Goal: Task Accomplishment & Management: Complete application form

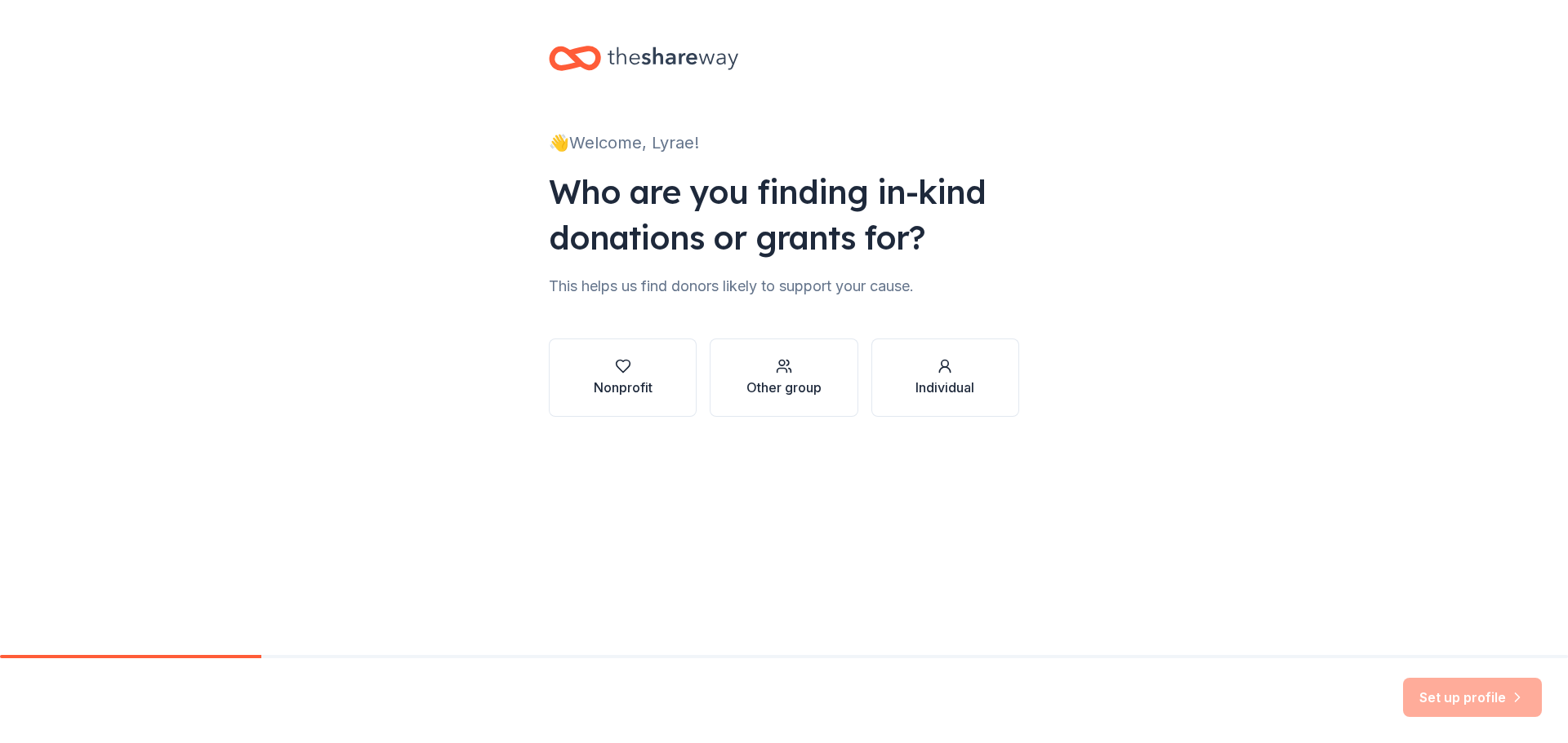
click at [629, 393] on div "Nonprofit" at bounding box center [623, 388] width 59 height 19
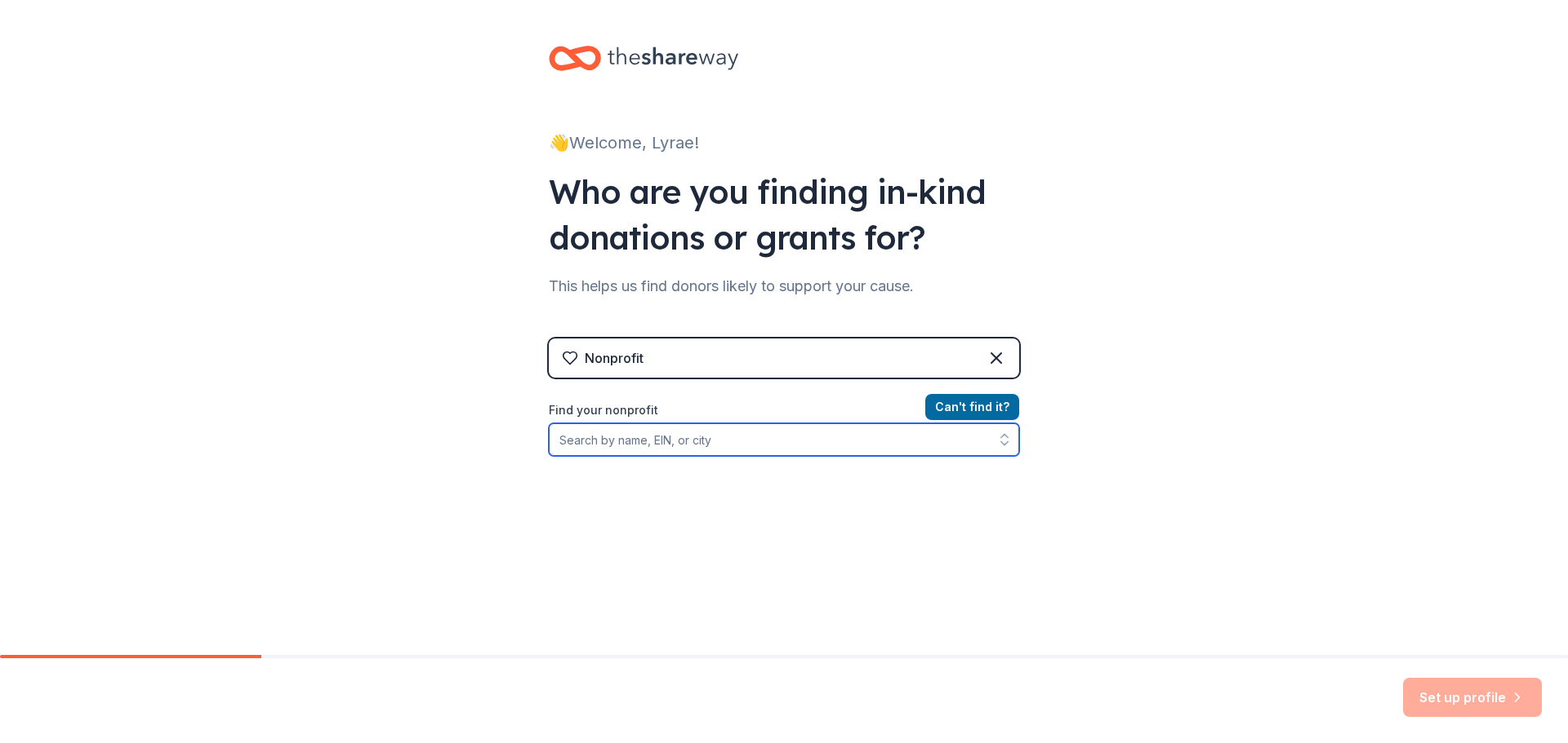
click at [798, 447] on input "Find your nonprofit" at bounding box center [783, 440] width 470 height 33
type input "33-"
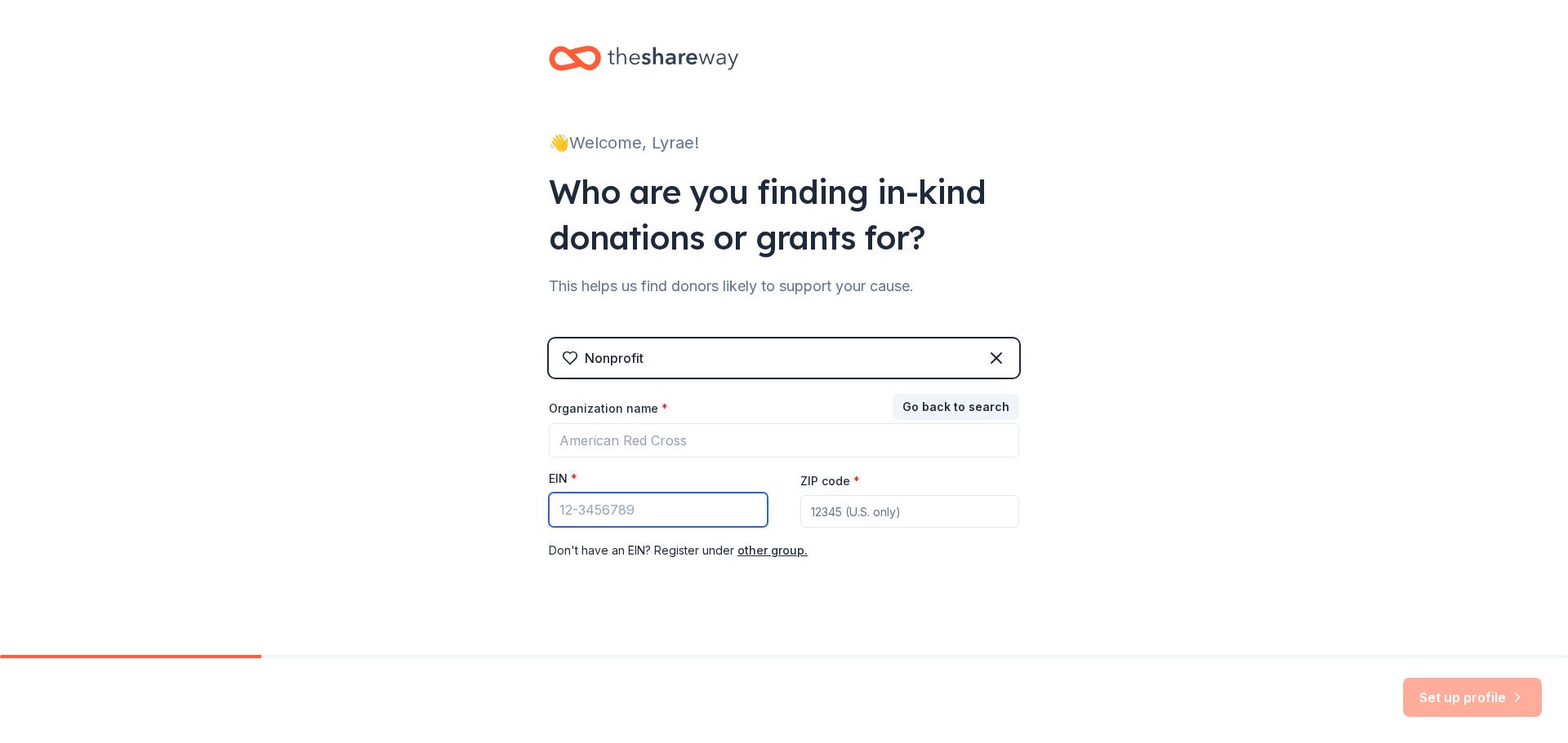
click at [631, 516] on input "EIN *" at bounding box center [658, 509] width 219 height 34
type input "[US_EMPLOYER_IDENTIFICATION_NUMBER]"
click at [874, 516] on input "ZIP code *" at bounding box center [909, 511] width 219 height 33
type input "92655"
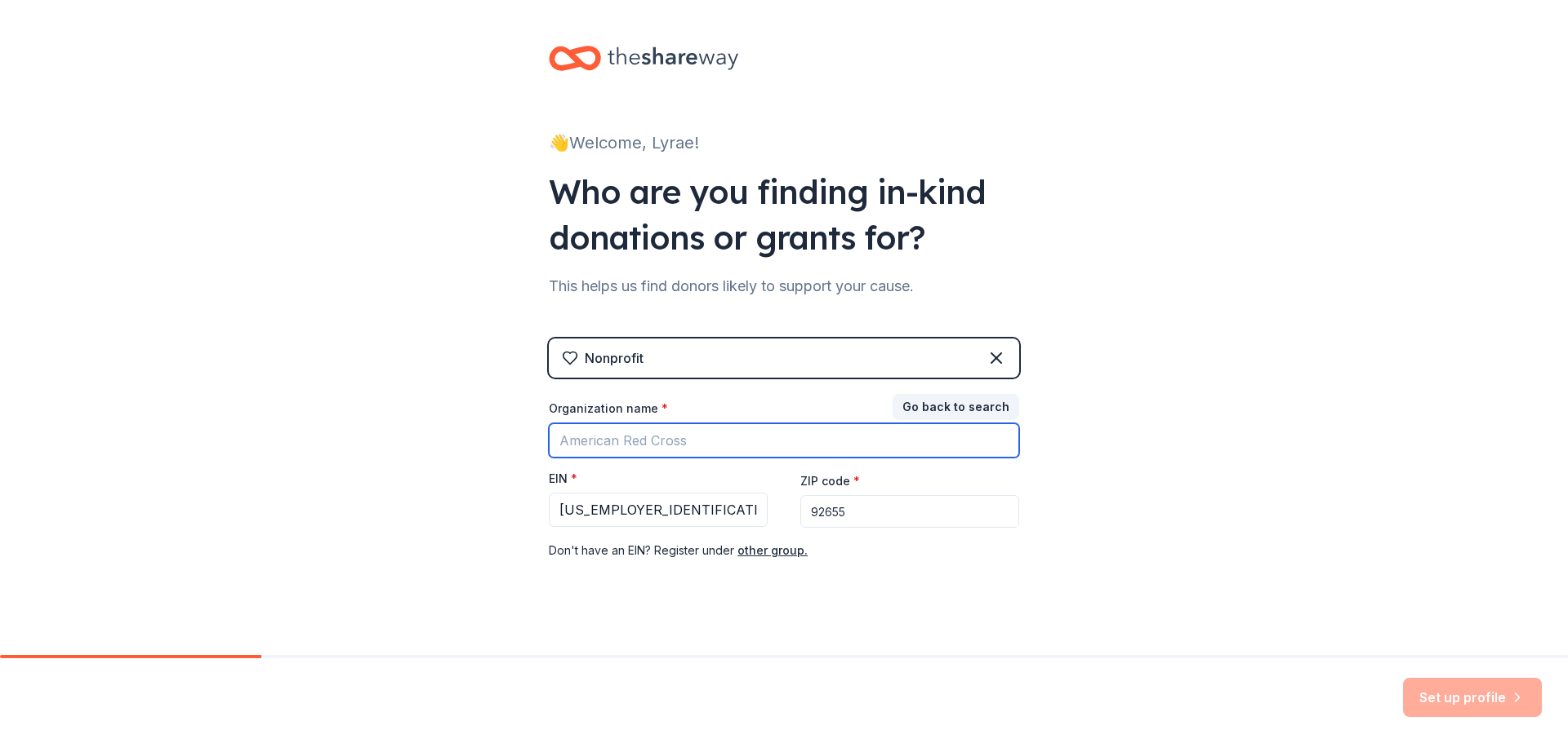
click at [761, 435] on input "Organization name *" at bounding box center [783, 441] width 470 height 34
drag, startPoint x: 613, startPoint y: 445, endPoint x: 651, endPoint y: 439, distance: 38.5
click at [616, 443] on input "OC Resourxes & Outreach" at bounding box center [783, 441] width 470 height 34
type input "OC Resources & Outreach"
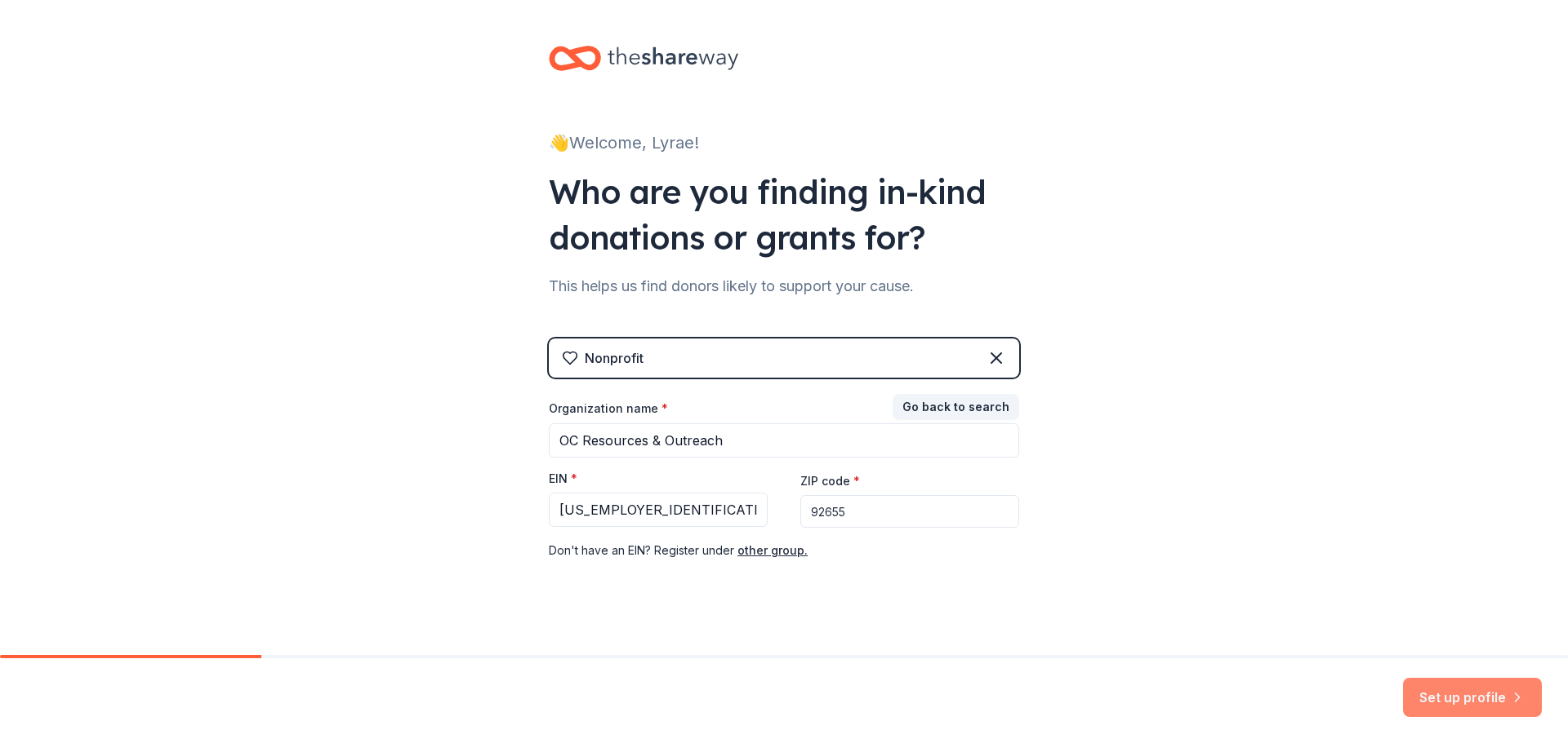
click at [1449, 696] on button "Set up profile" at bounding box center [1472, 697] width 138 height 39
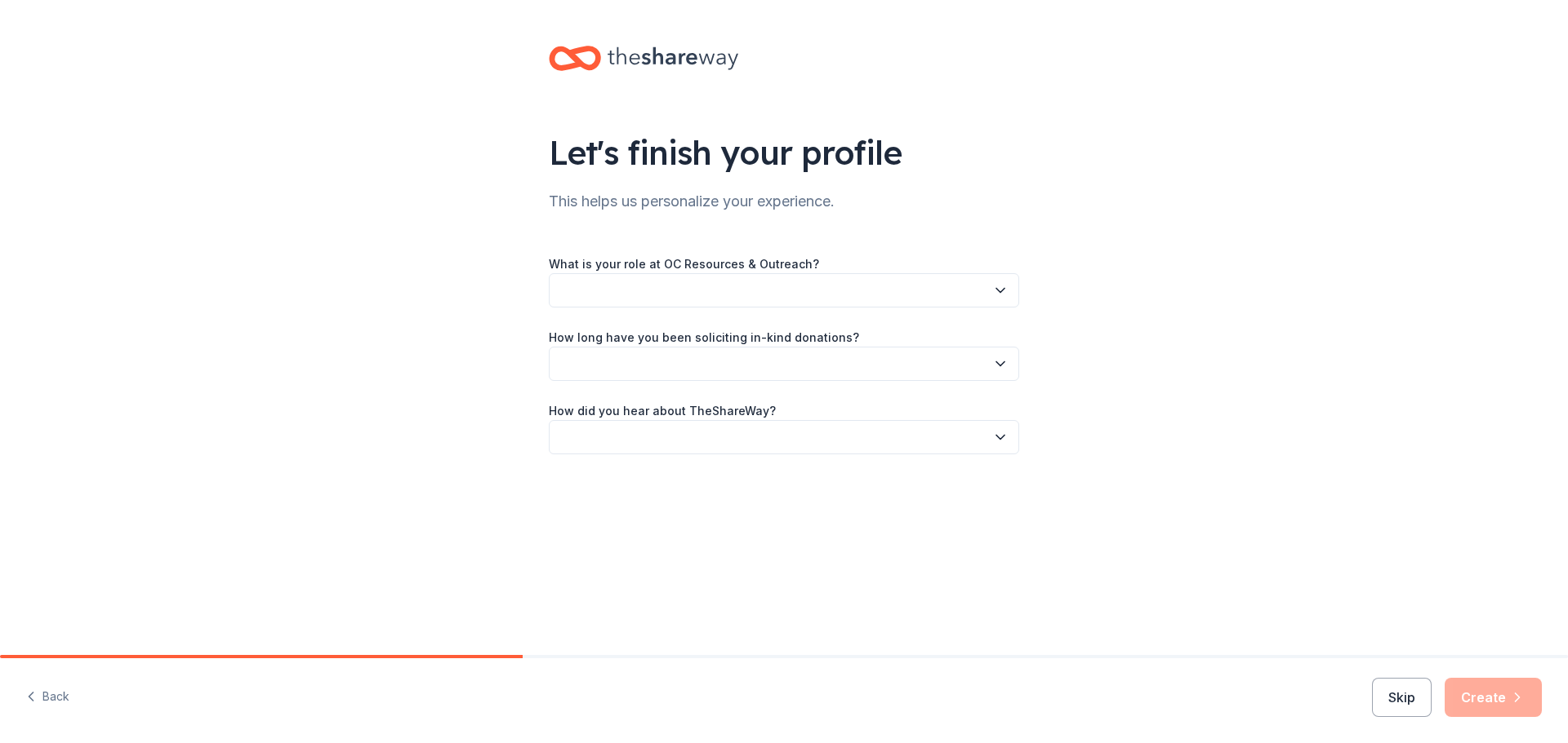
click at [677, 298] on button "button" at bounding box center [783, 290] width 470 height 34
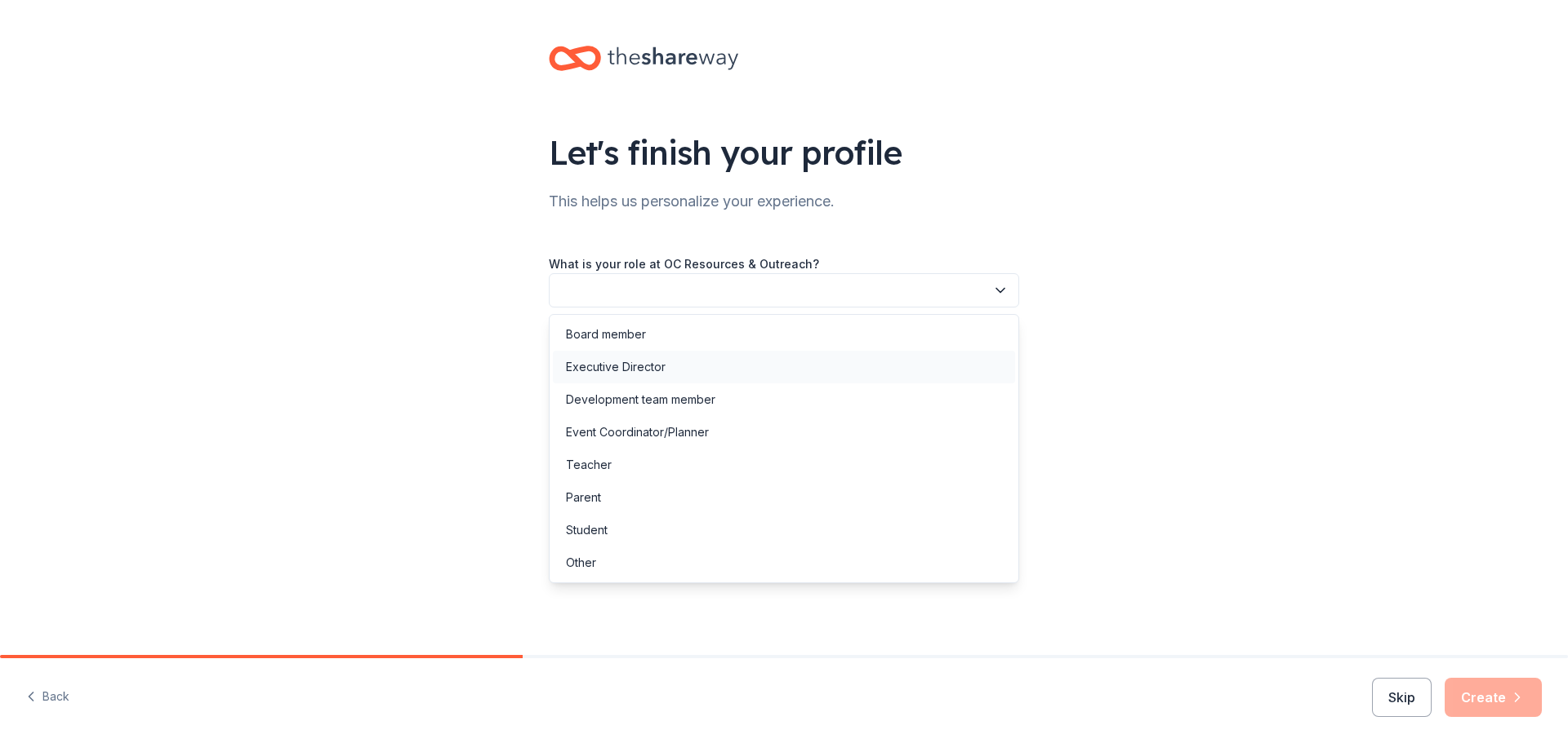
click at [624, 362] on div "Executive Director" at bounding box center [616, 368] width 100 height 19
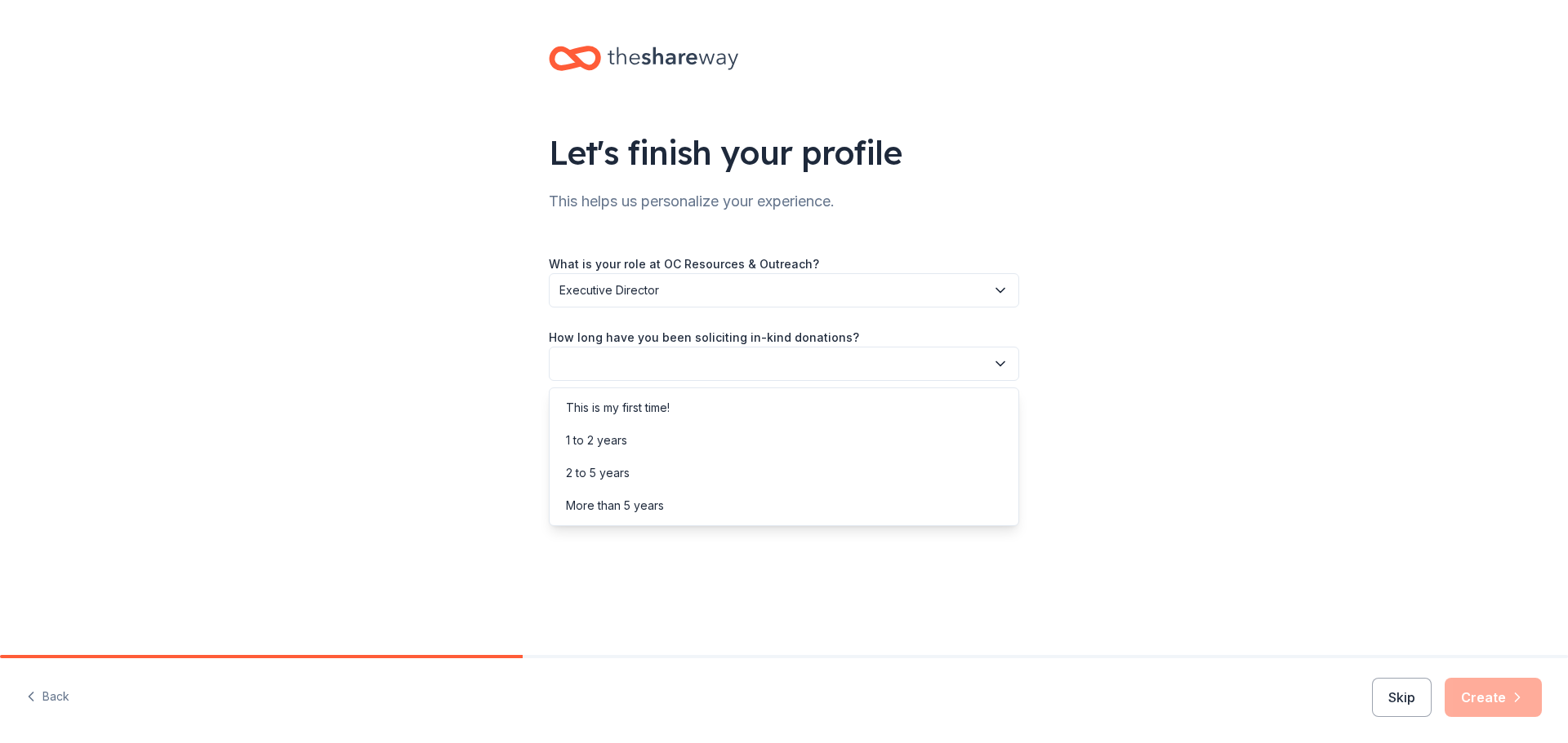
click at [633, 370] on button "button" at bounding box center [783, 363] width 470 height 34
click at [594, 436] on div "1 to 2 years" at bounding box center [596, 441] width 61 height 19
click at [671, 441] on button "button" at bounding box center [783, 437] width 470 height 34
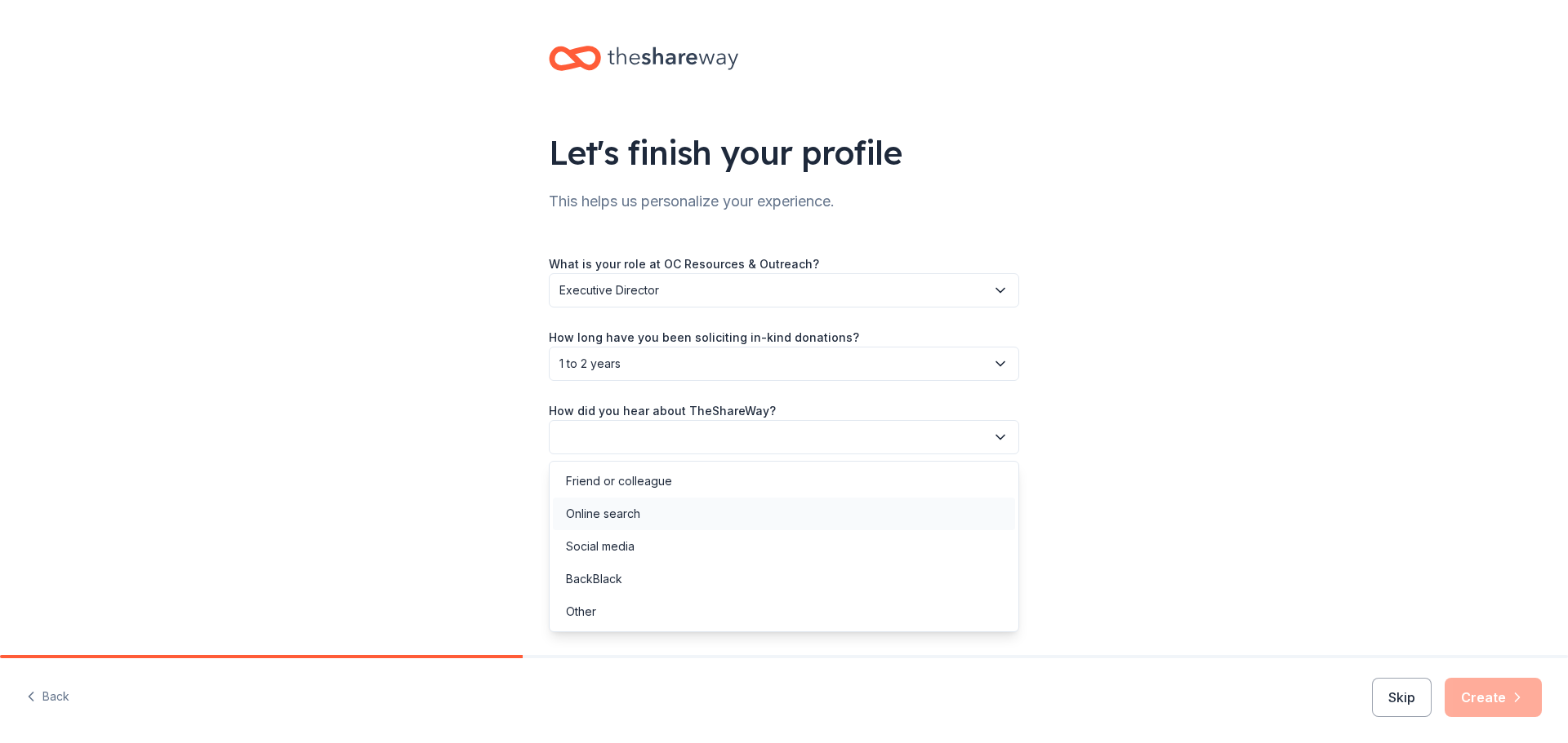
click at [616, 517] on div "Online search" at bounding box center [603, 514] width 74 height 19
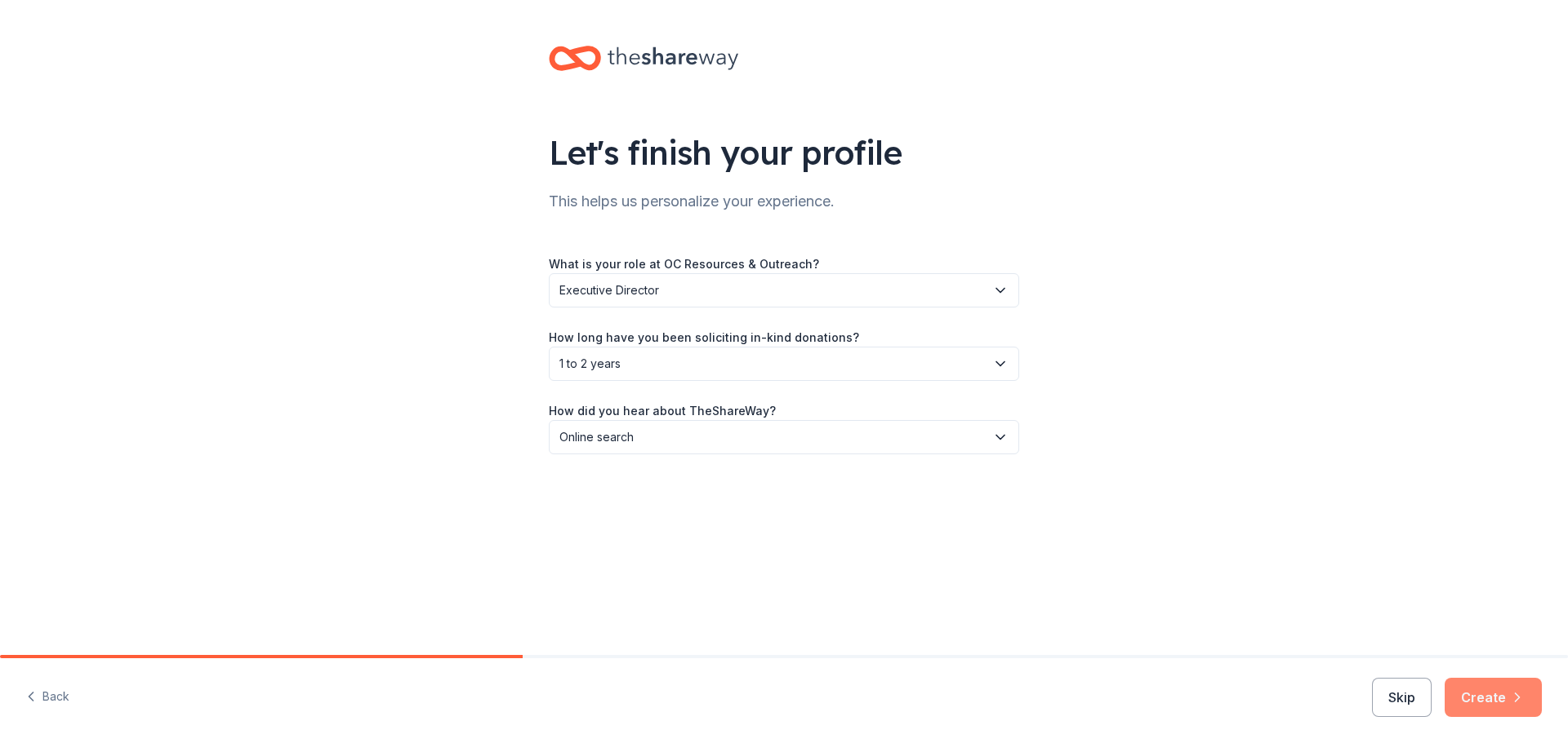
click at [1490, 710] on button "Create" at bounding box center [1493, 697] width 97 height 39
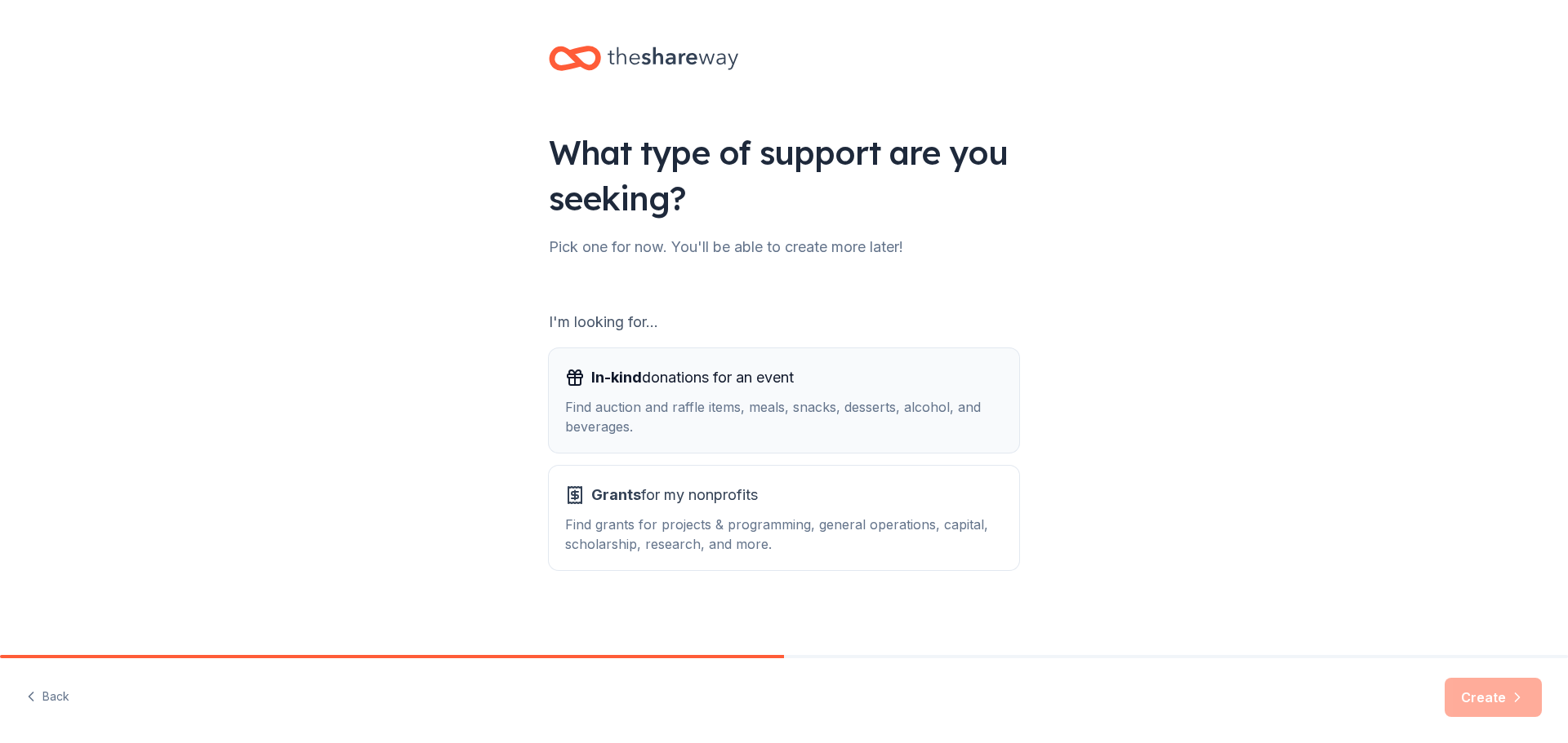
click at [735, 412] on div "Find auction and raffle items, meals, snacks, desserts, alcohol, and beverages." at bounding box center [784, 417] width 437 height 39
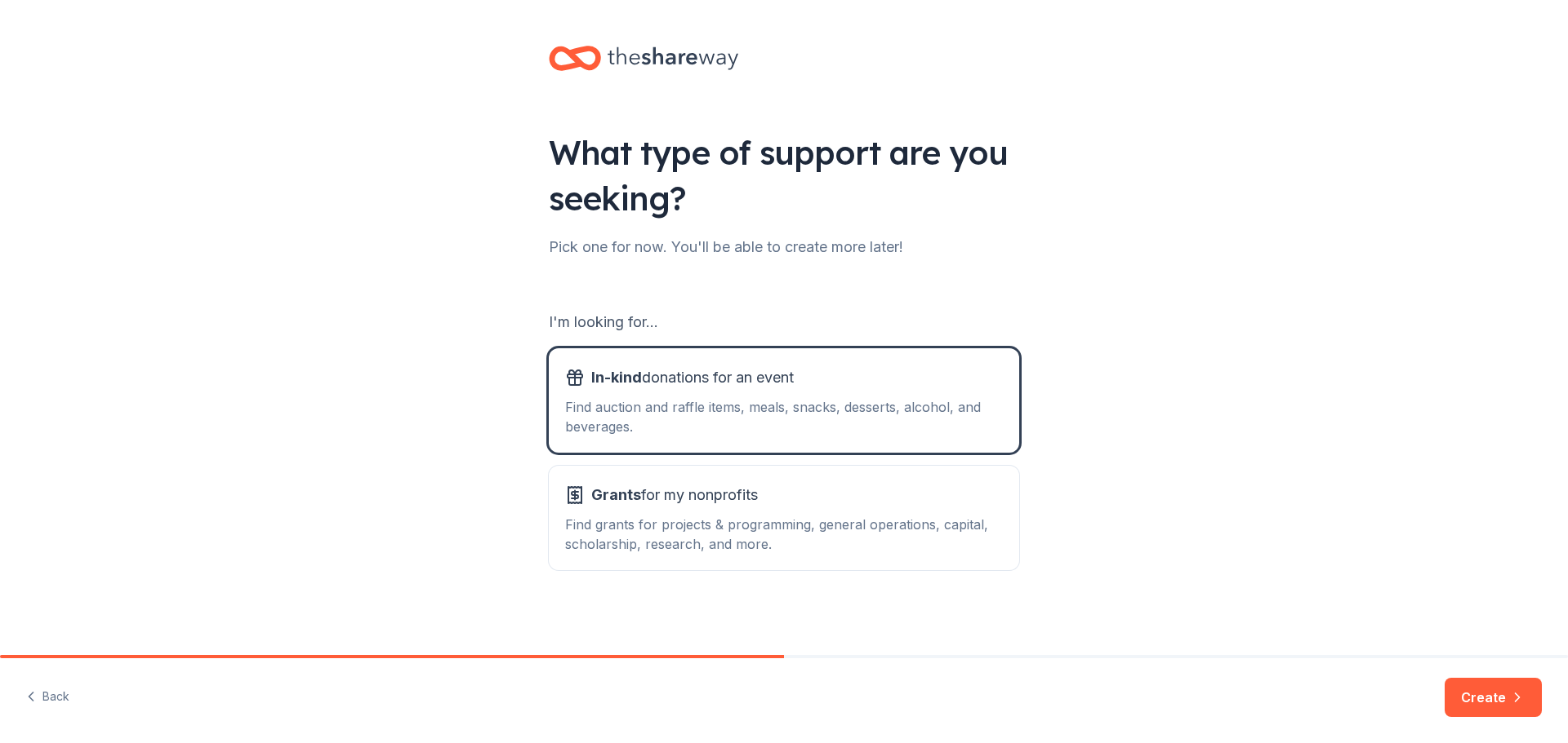
drag, startPoint x: 1465, startPoint y: 697, endPoint x: 1443, endPoint y: 686, distance: 24.6
click at [1465, 698] on button "Create" at bounding box center [1493, 697] width 97 height 39
click at [883, 530] on div "Find grants for projects & programming, general operations, capital, scholarshi…" at bounding box center [784, 534] width 437 height 39
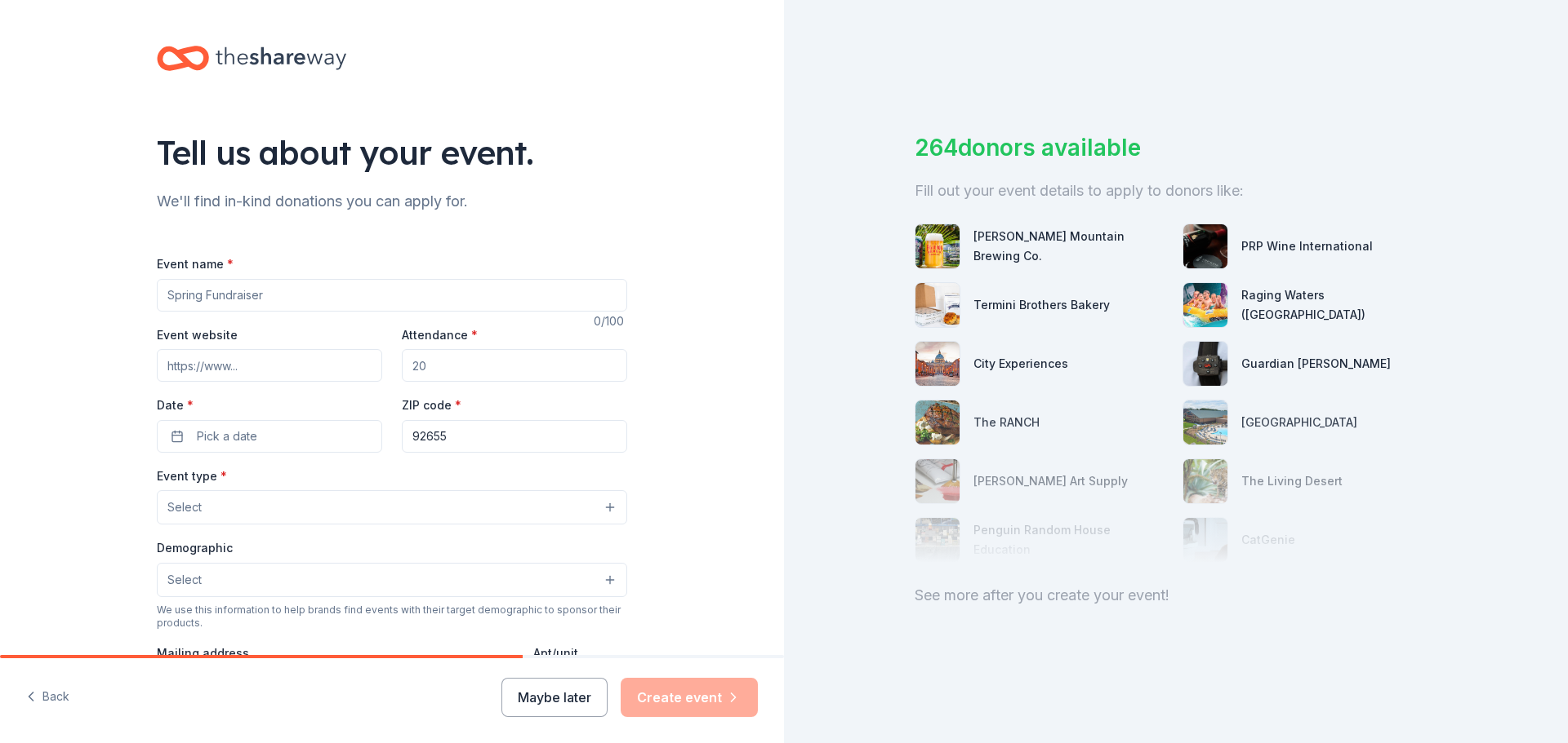
click at [243, 296] on input "Event name *" at bounding box center [392, 295] width 470 height 33
type input "Winter Fundraiser"
click at [463, 375] on input "Attendance *" at bounding box center [515, 365] width 226 height 33
type input "50"
click at [258, 435] on button "Pick a date" at bounding box center [270, 436] width 226 height 33
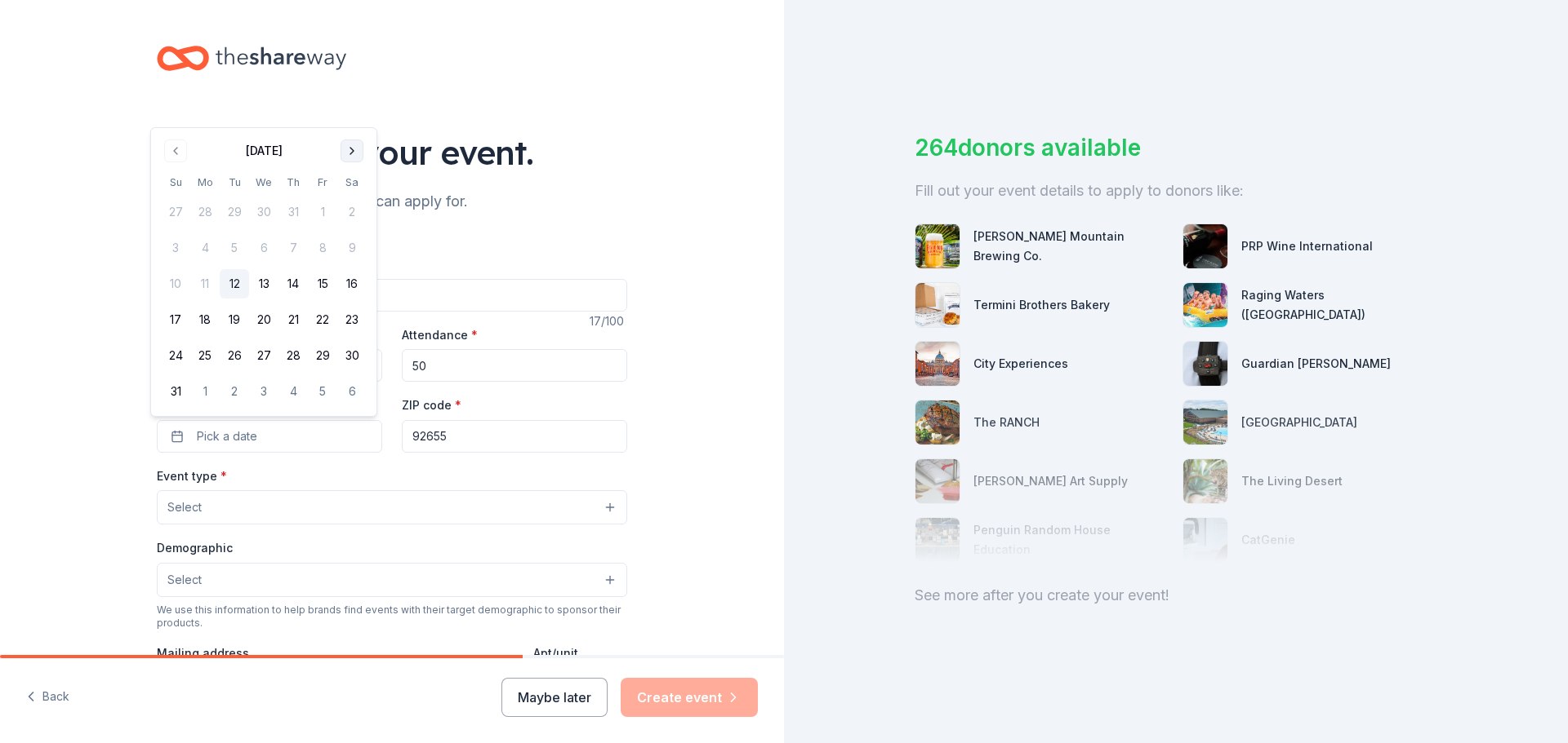
click at [347, 141] on button "Go to next month" at bounding box center [352, 151] width 23 height 23
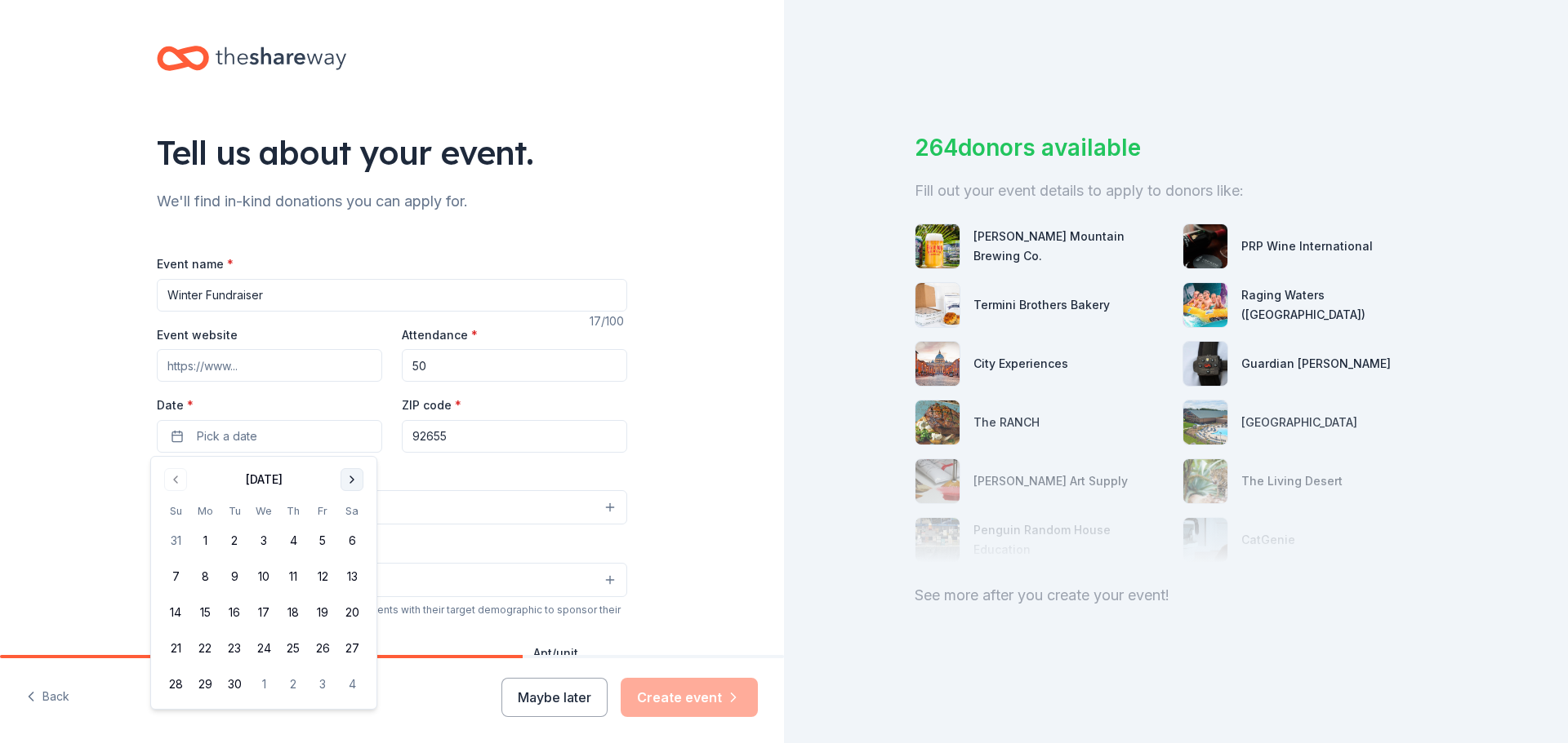
click at [348, 478] on button "Go to next month" at bounding box center [352, 479] width 23 height 23
click at [347, 472] on button "Go to next month" at bounding box center [352, 479] width 23 height 23
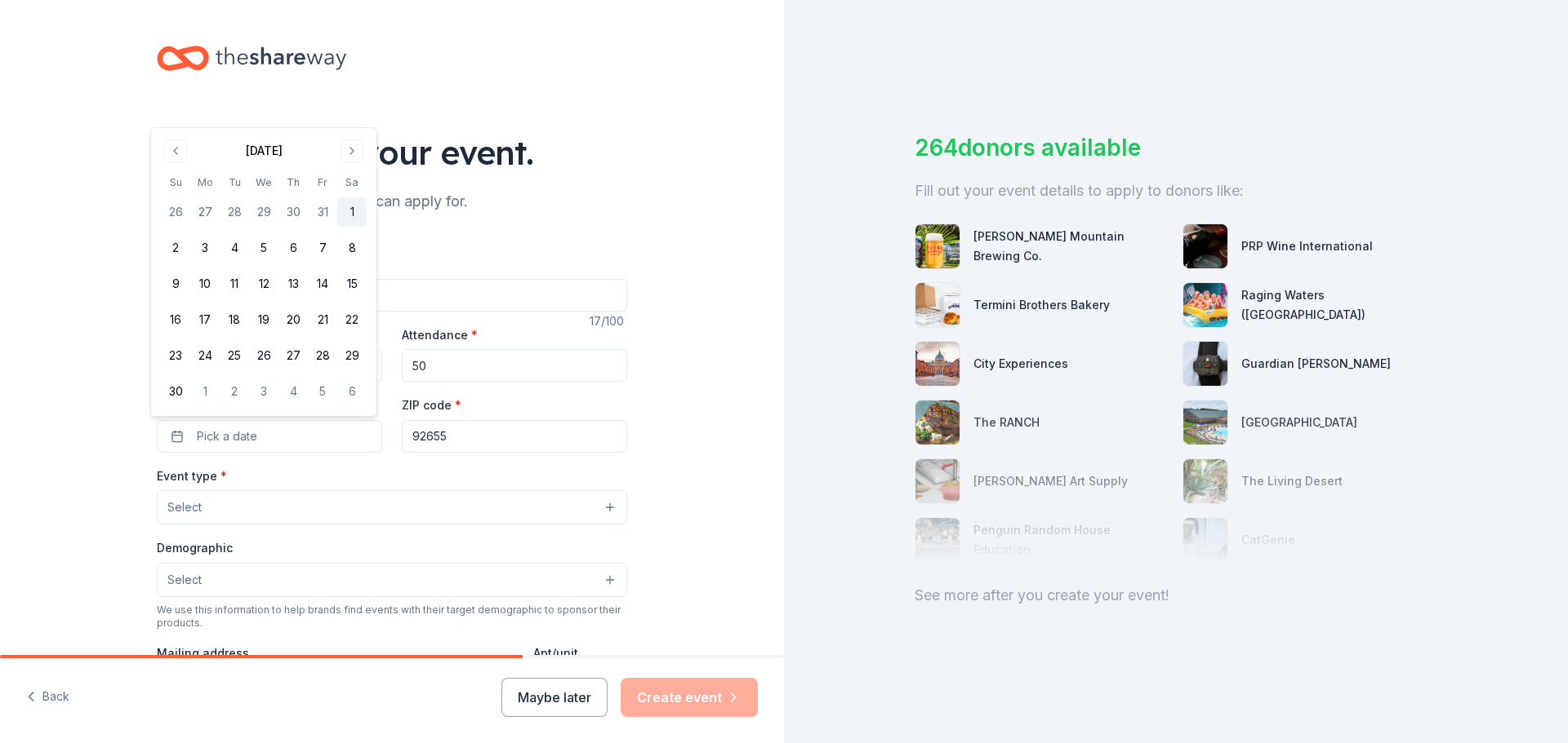
click at [343, 207] on button "1" at bounding box center [351, 212] width 29 height 29
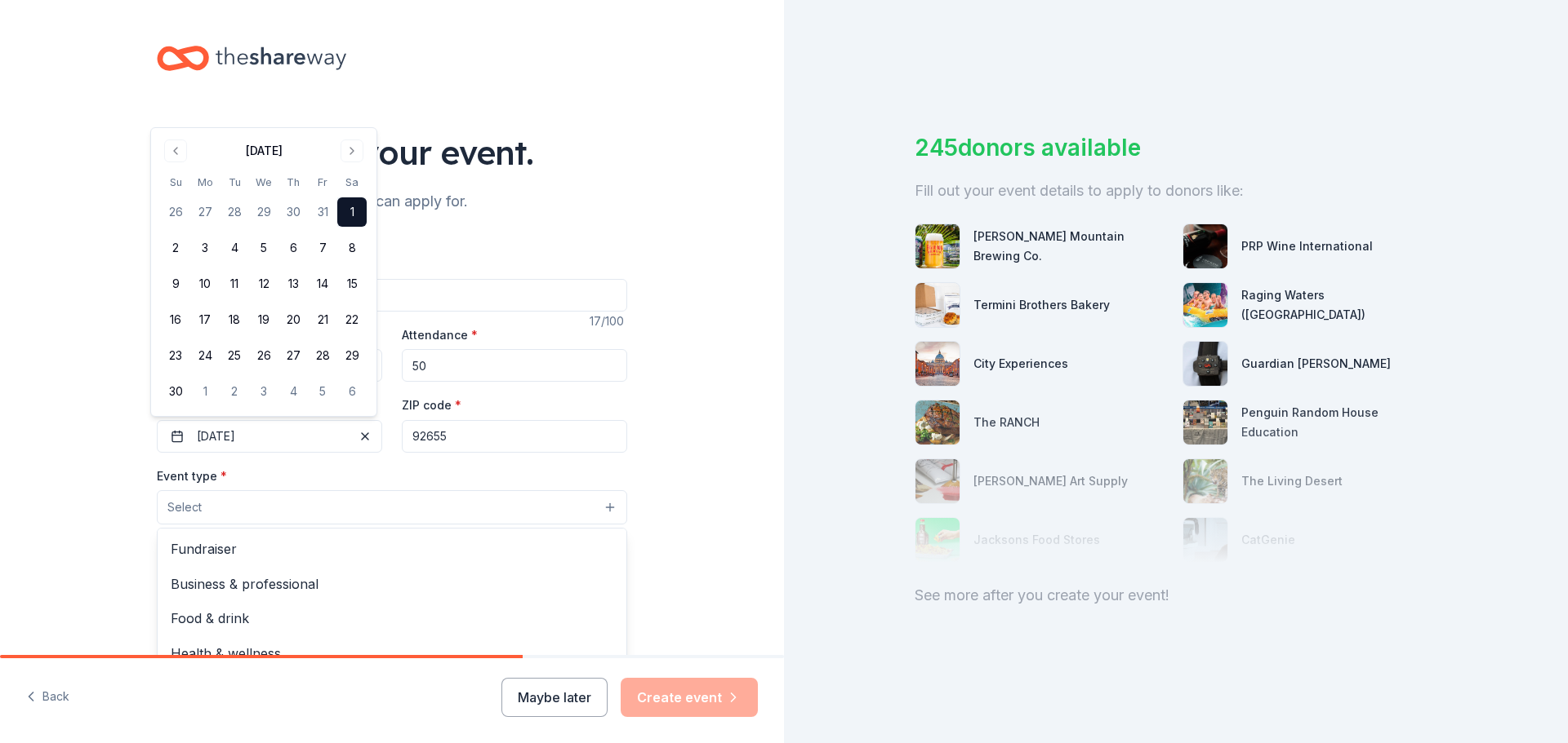
click at [348, 512] on button "Select" at bounding box center [392, 507] width 470 height 34
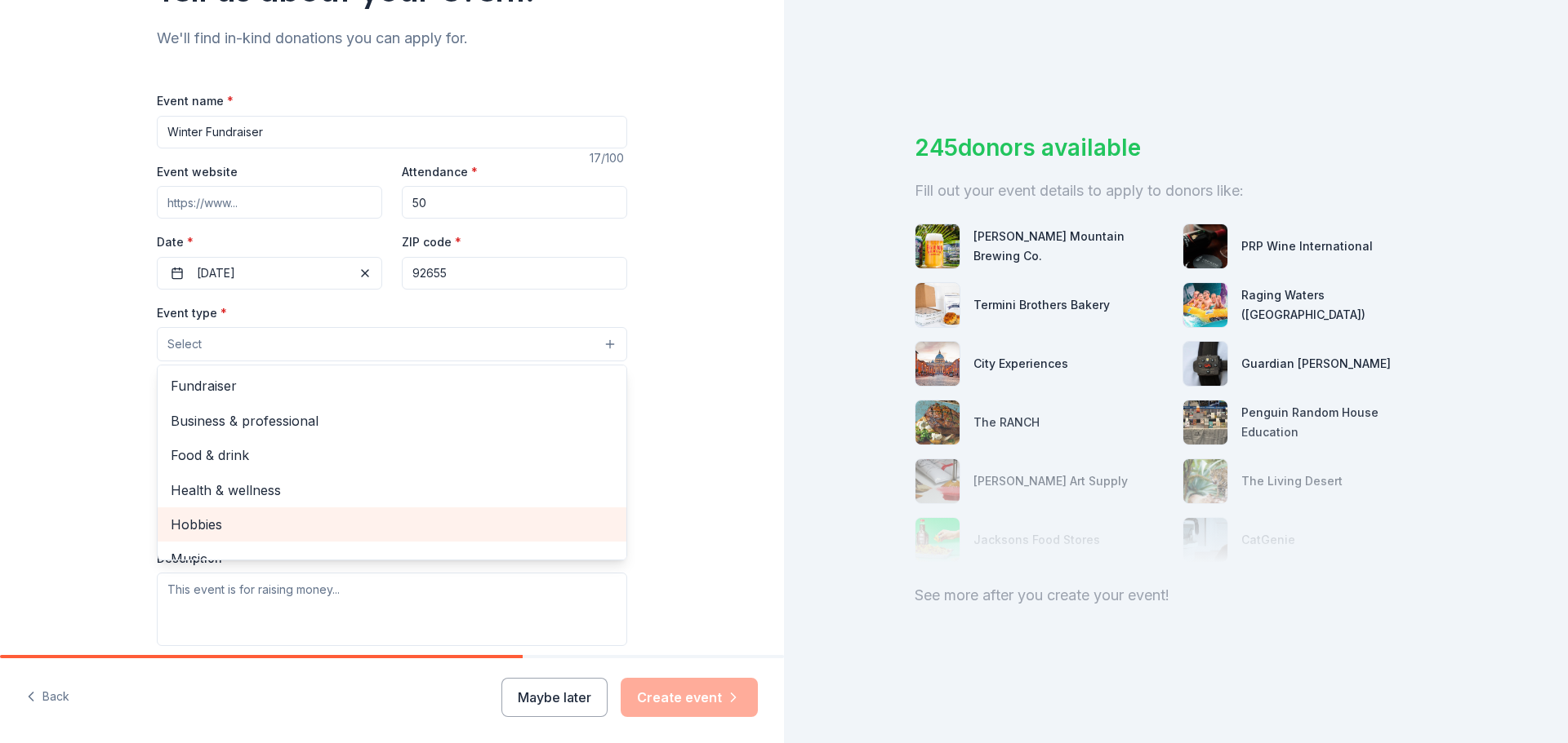
scroll to position [82, 0]
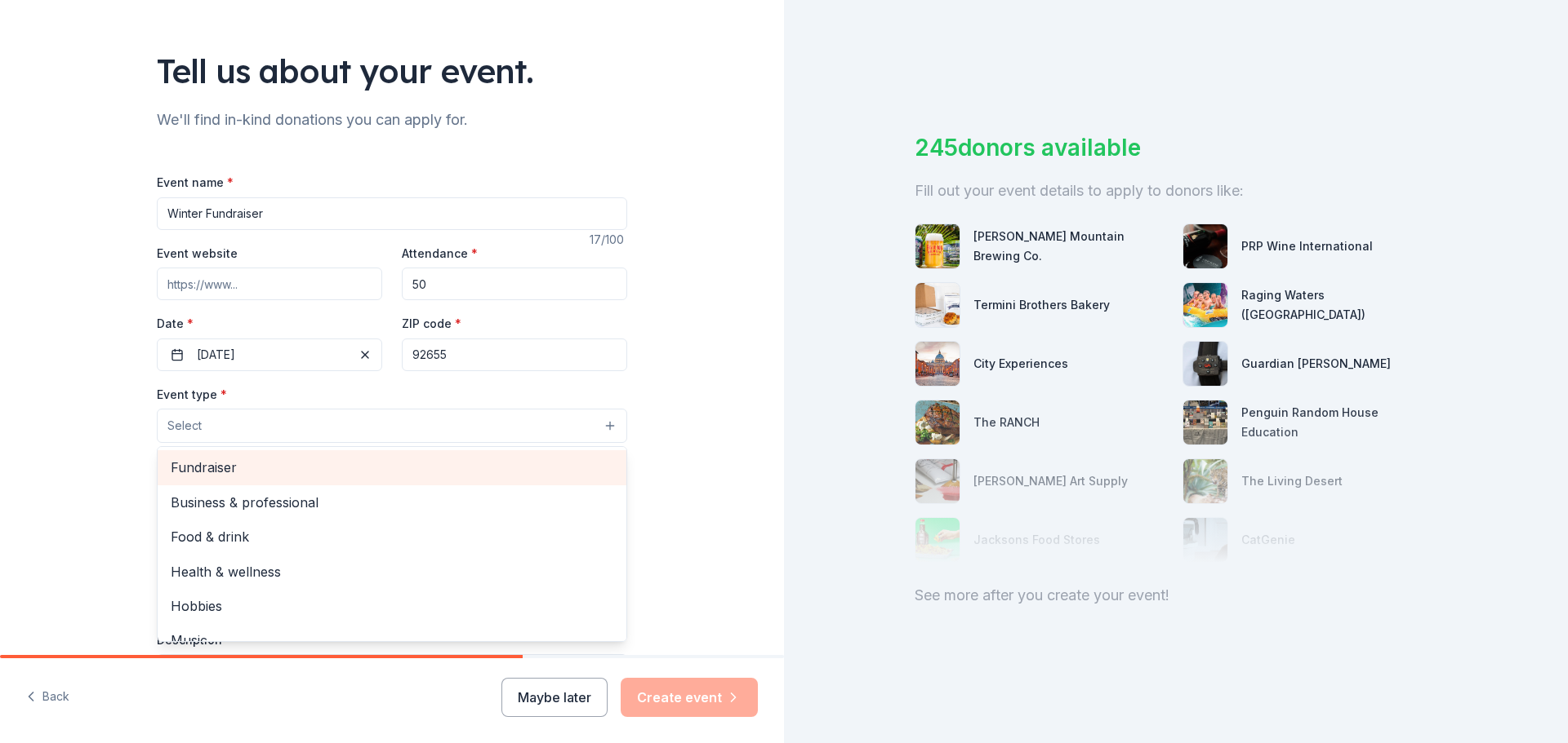
click at [260, 463] on span "Fundraiser" at bounding box center [392, 467] width 443 height 21
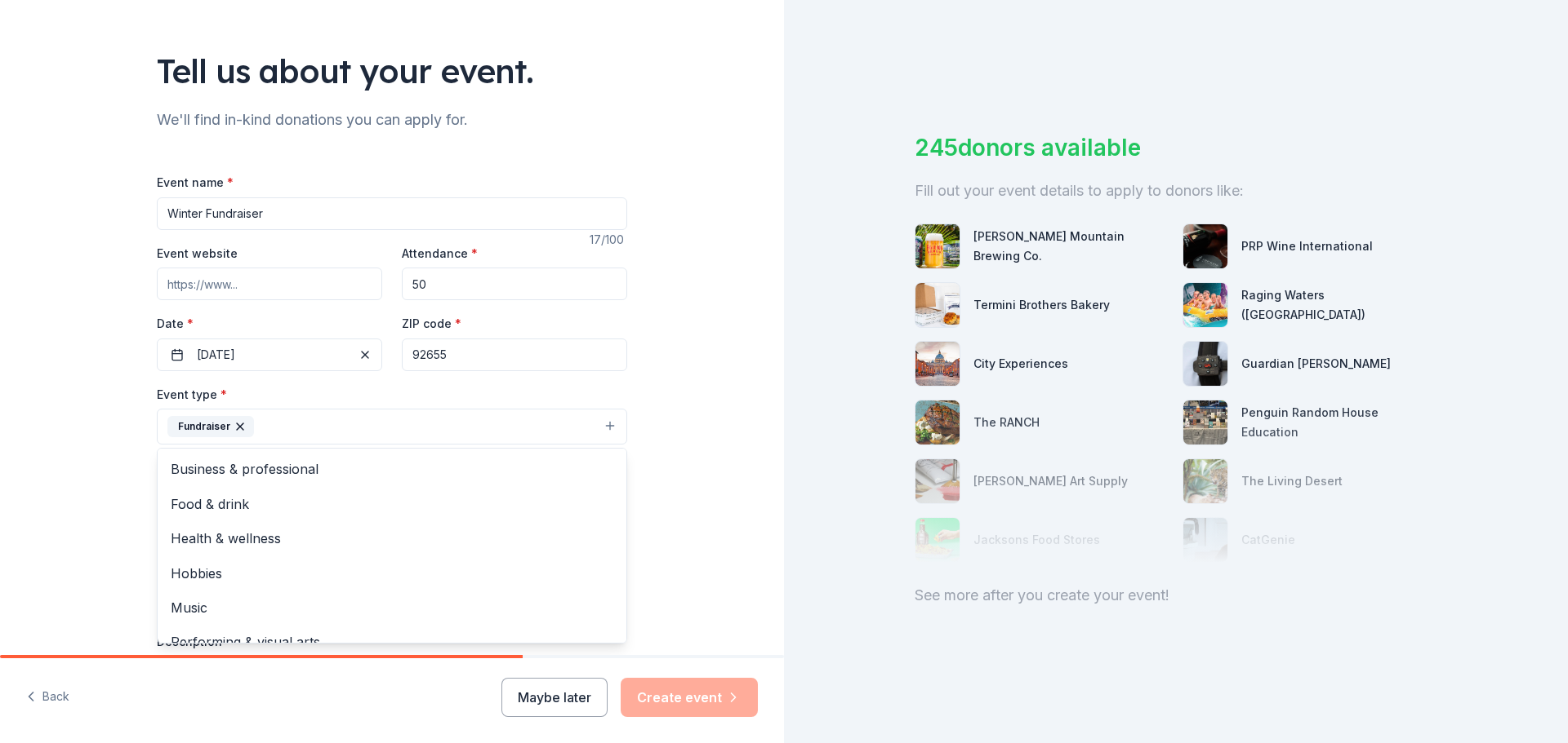
click at [651, 539] on div "Tell us about your event. We'll find in-kind donations you can apply for. Event…" at bounding box center [392, 462] width 784 height 1088
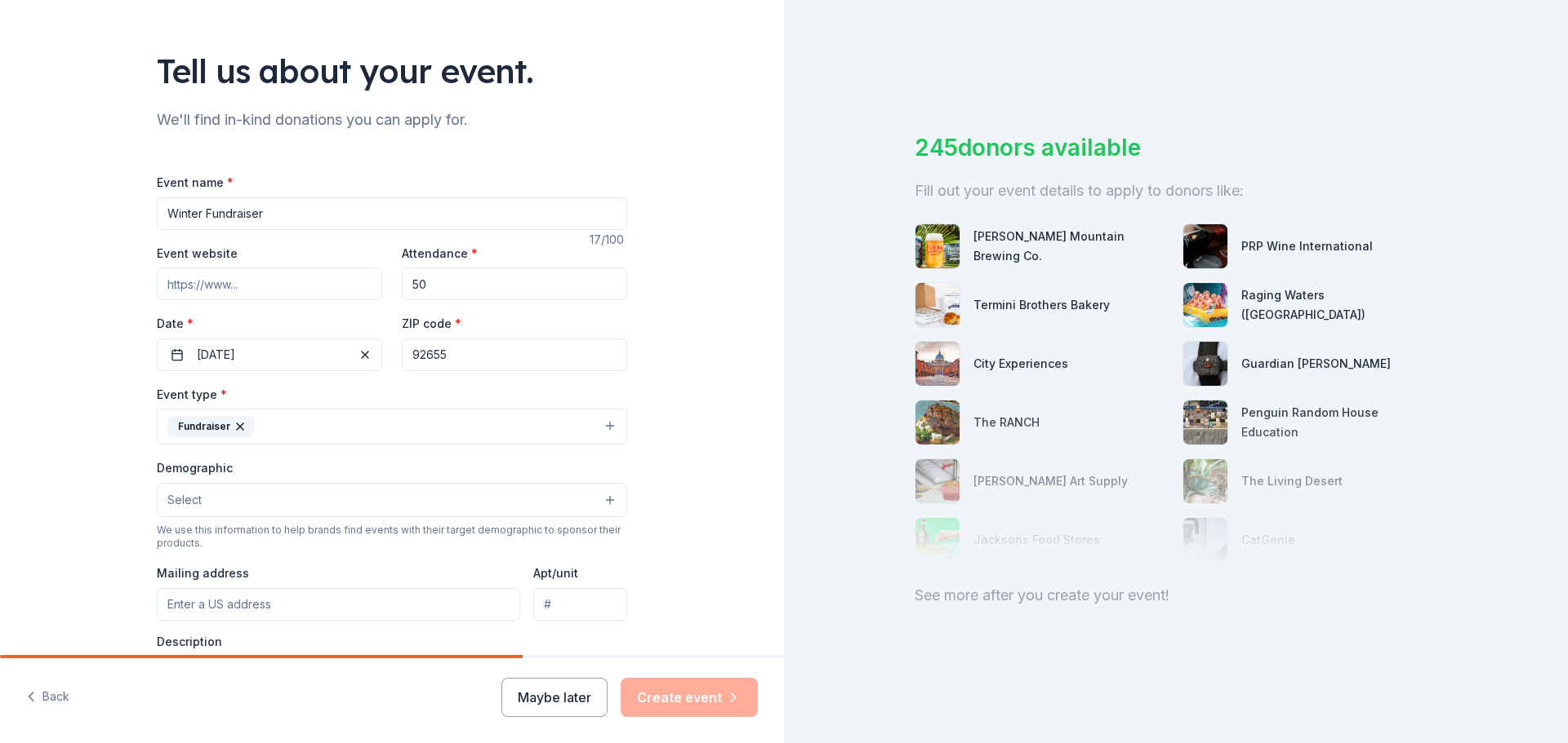
scroll to position [163, 0]
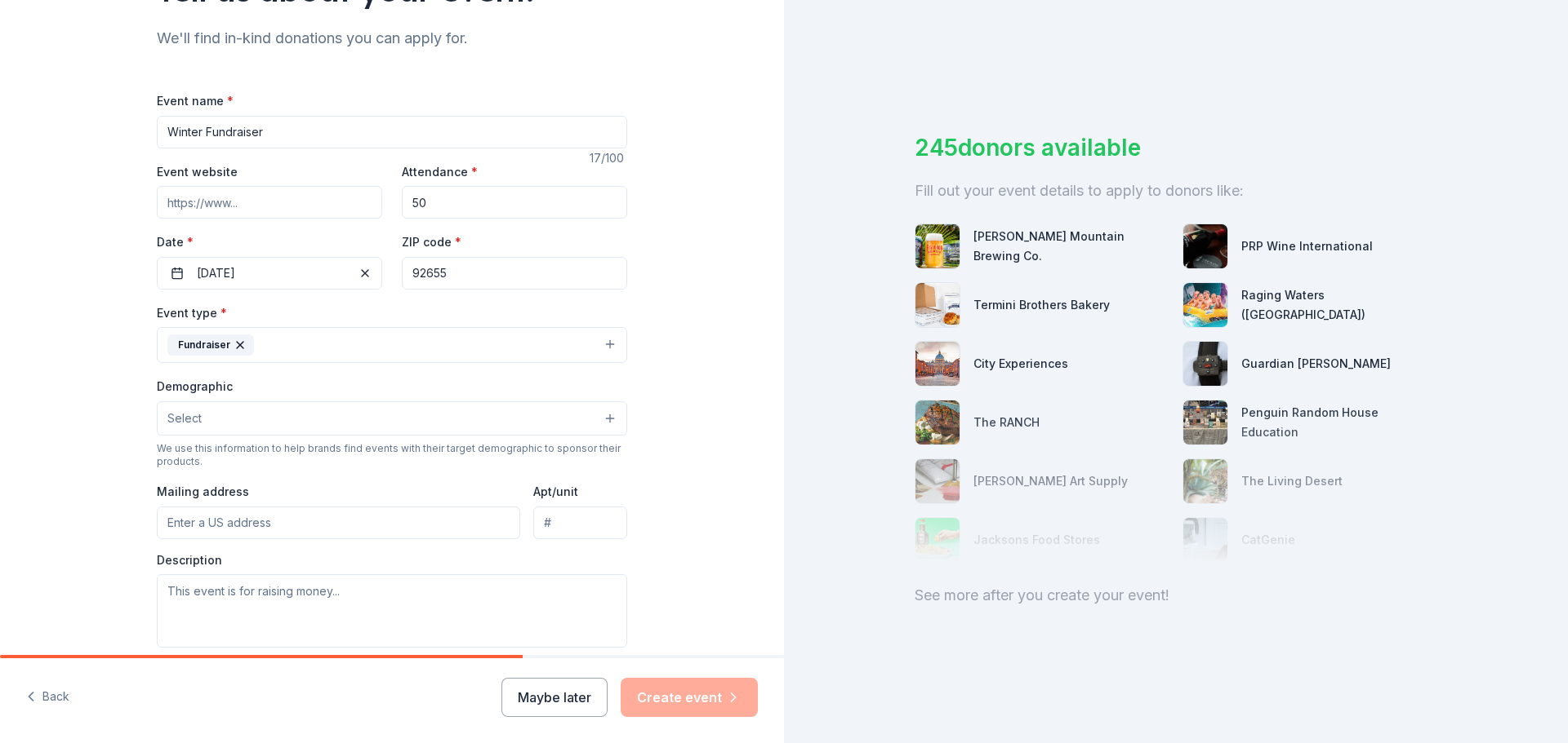
click at [601, 420] on button "Select" at bounding box center [392, 419] width 470 height 34
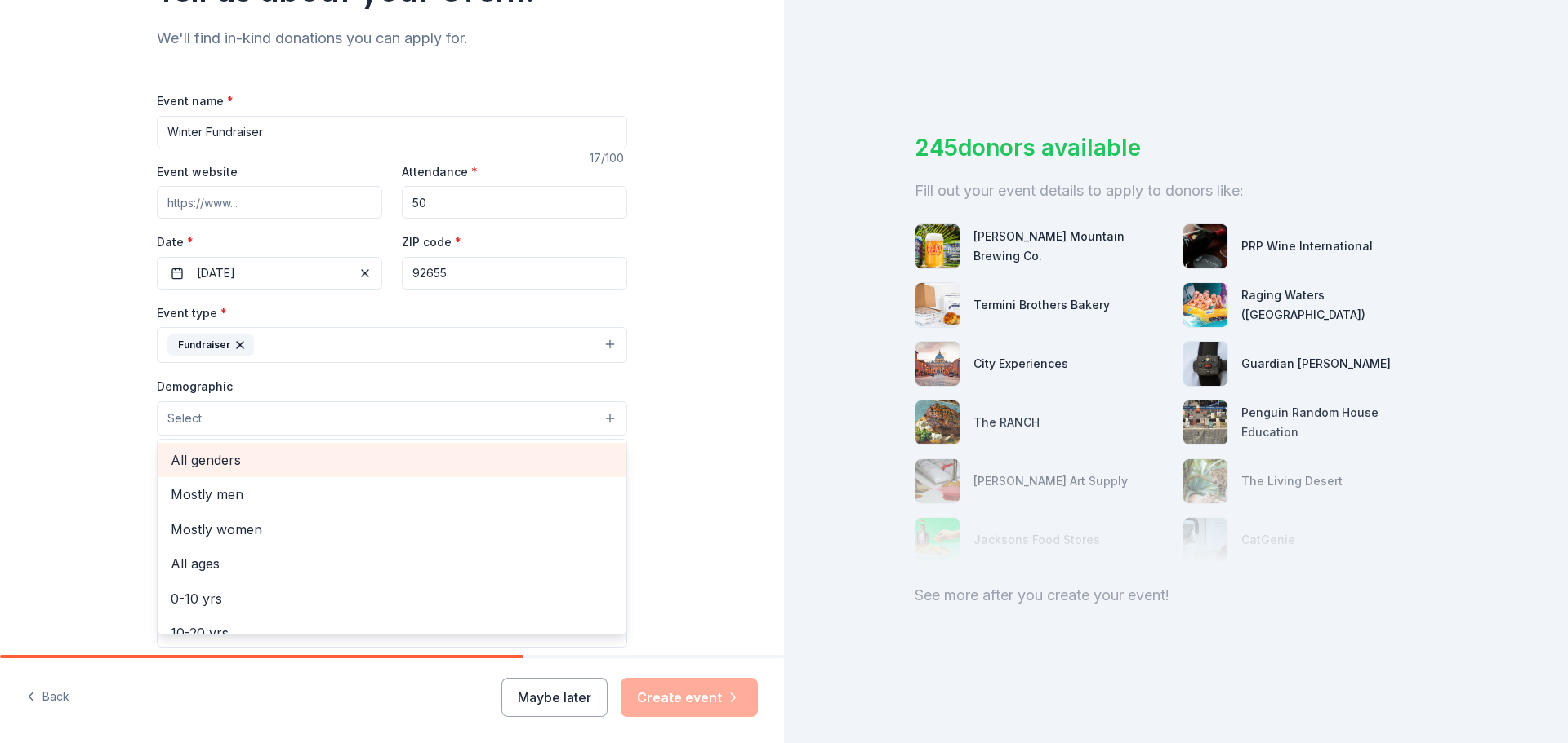
click at [502, 460] on span "All genders" at bounding box center [392, 460] width 443 height 21
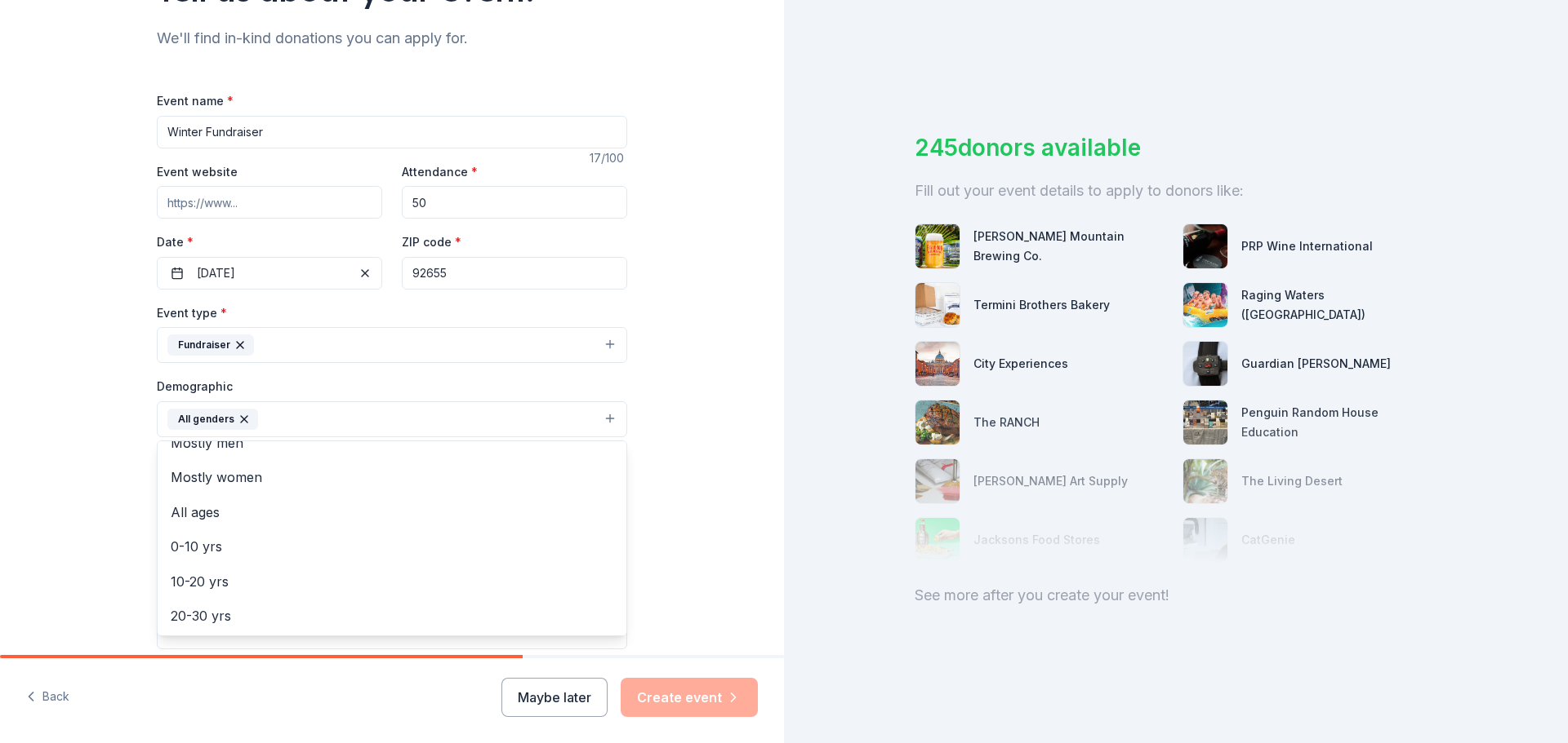
scroll to position [0, 0]
click at [688, 518] on div "Tell us about your event. We'll find in-kind donations you can apply for. Event…" at bounding box center [392, 382] width 784 height 1089
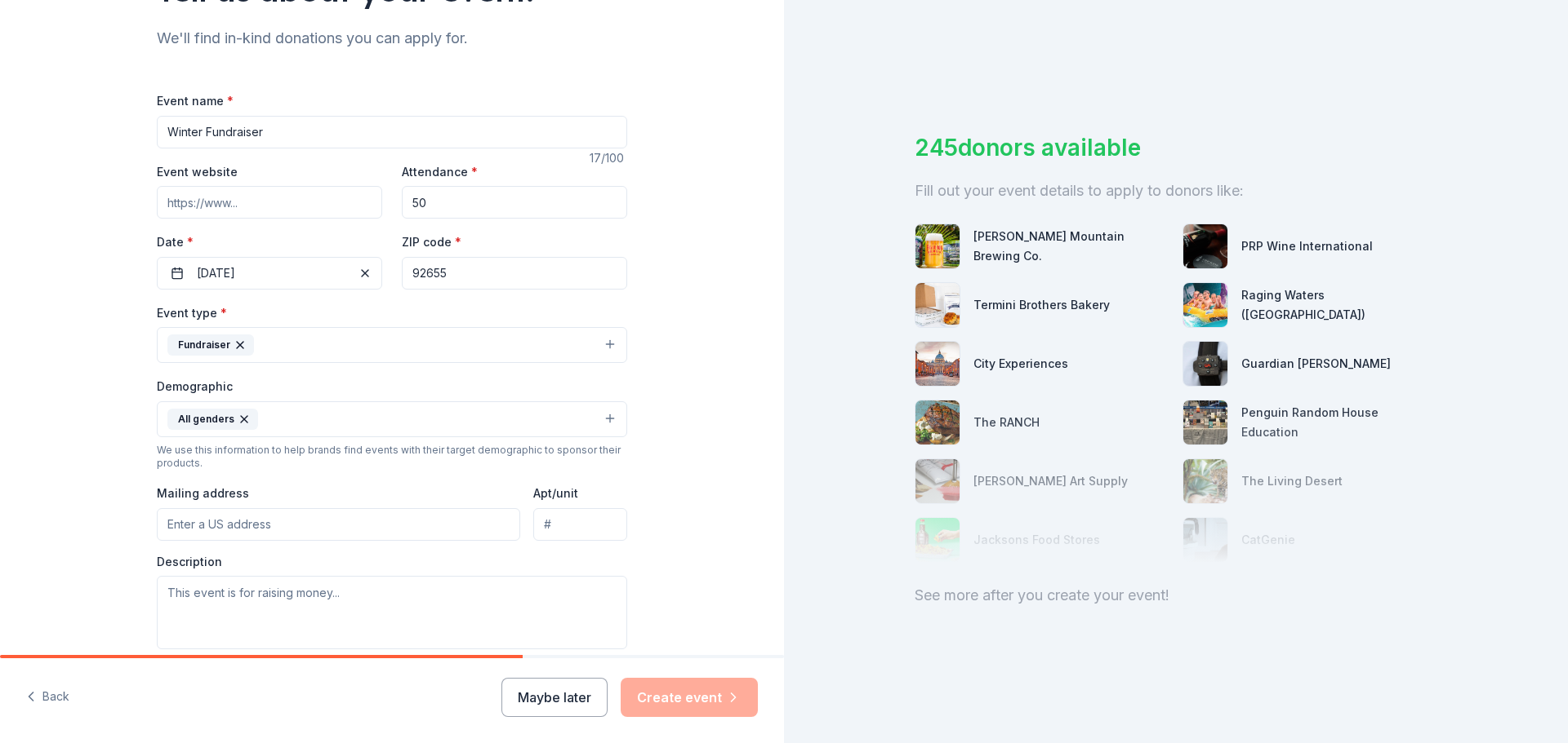
click at [463, 517] on input "Mailing address" at bounding box center [339, 524] width 363 height 33
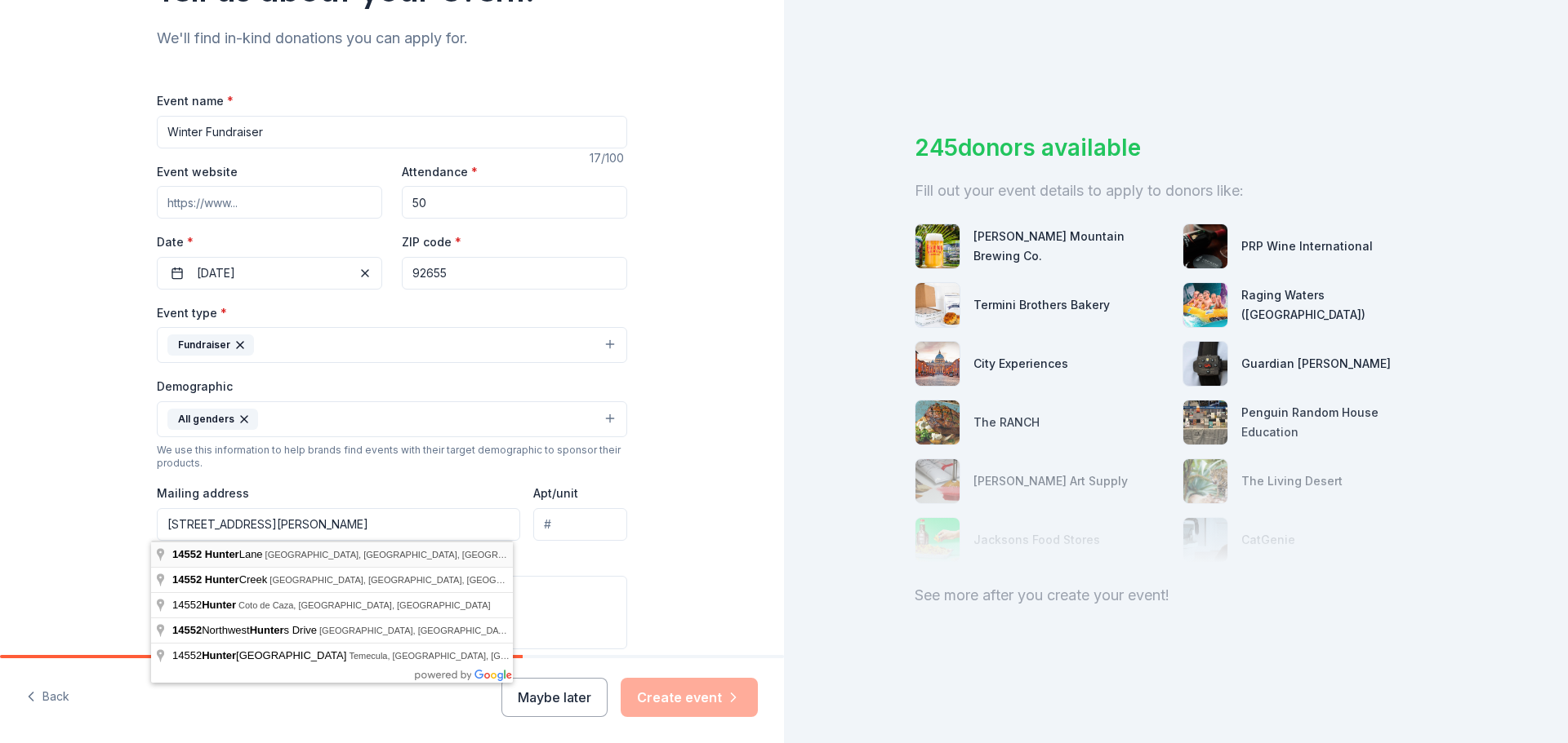
type input "14552 Hunter Lane, Midway City, CA, 92655"
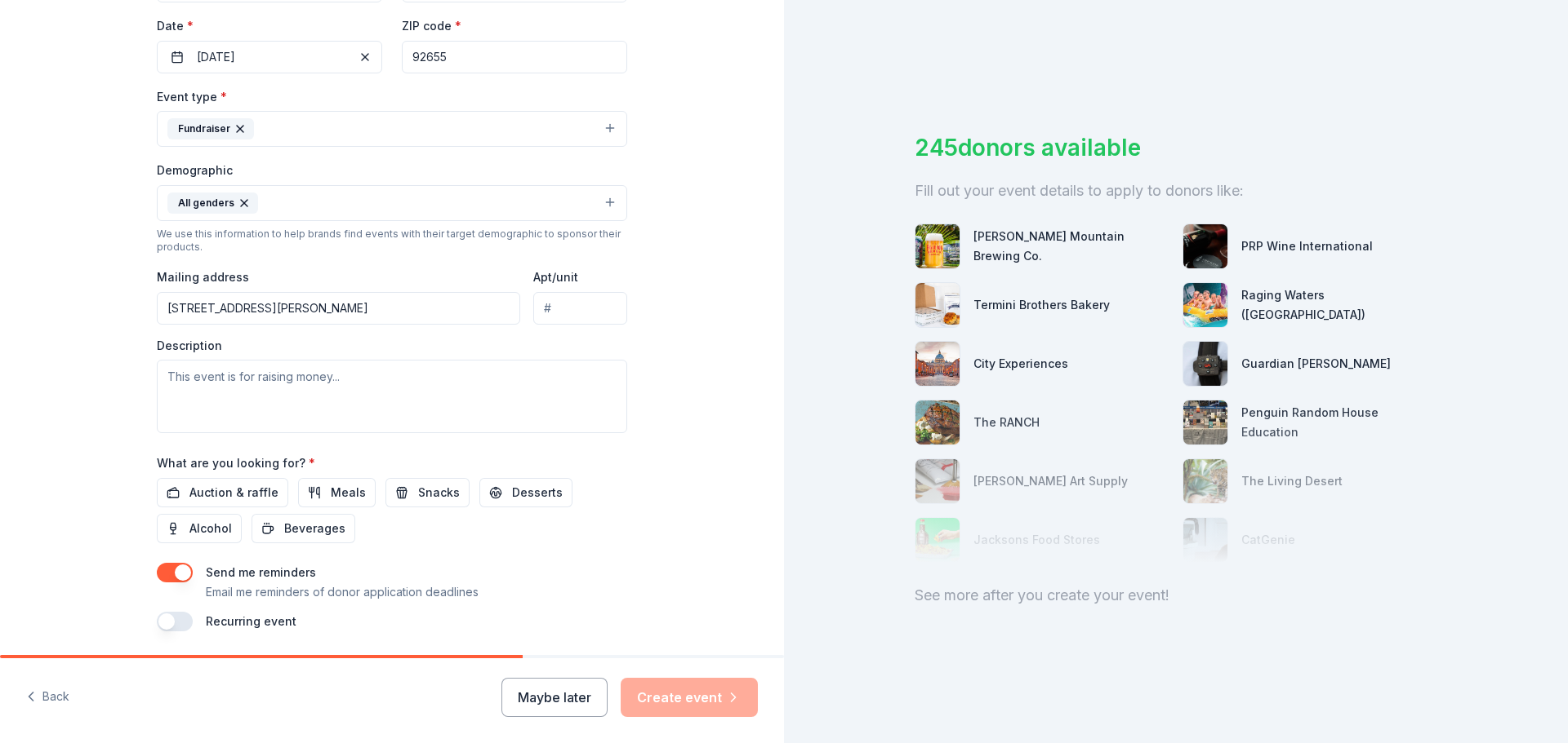
scroll to position [408, 0]
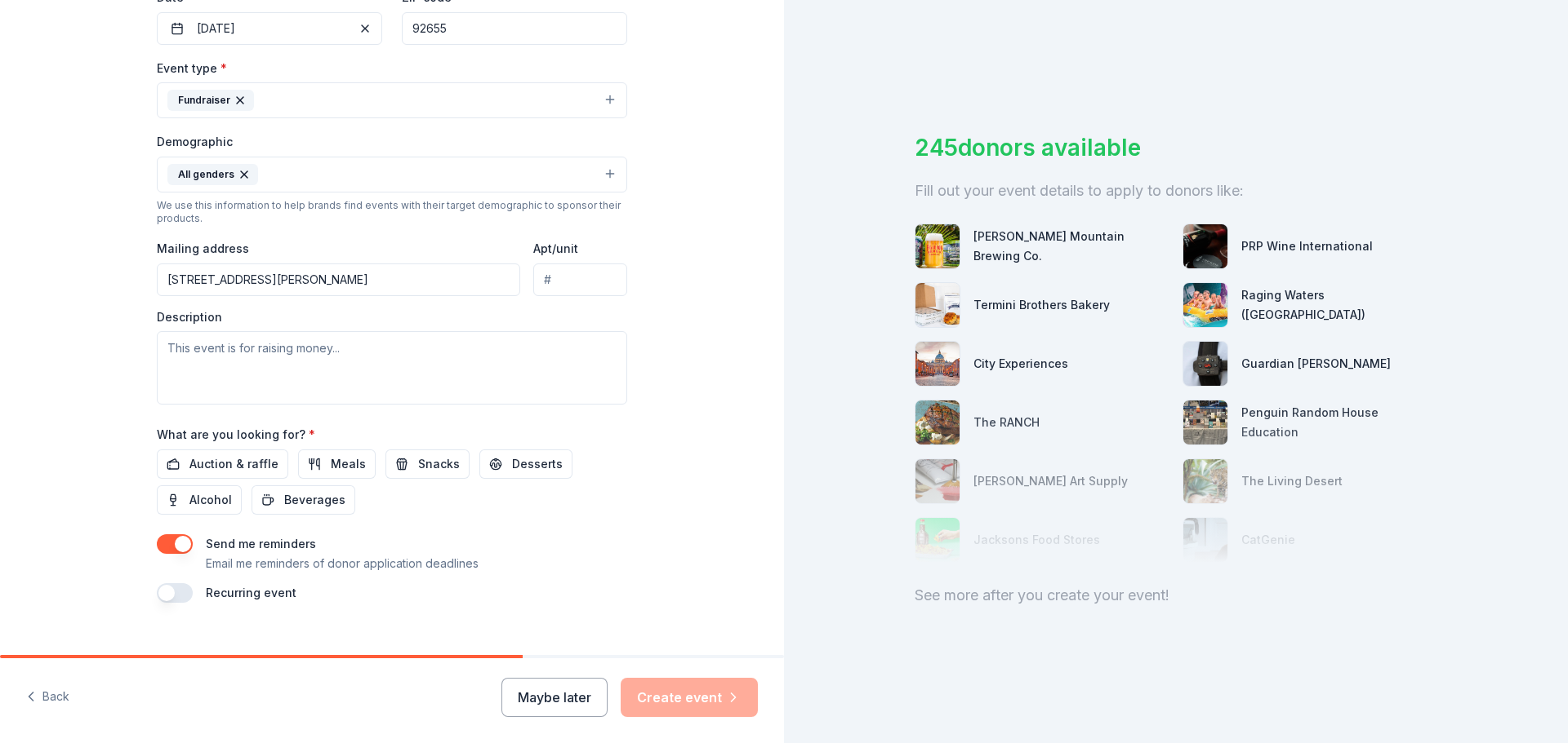
click at [161, 598] on button "button" at bounding box center [175, 593] width 36 height 19
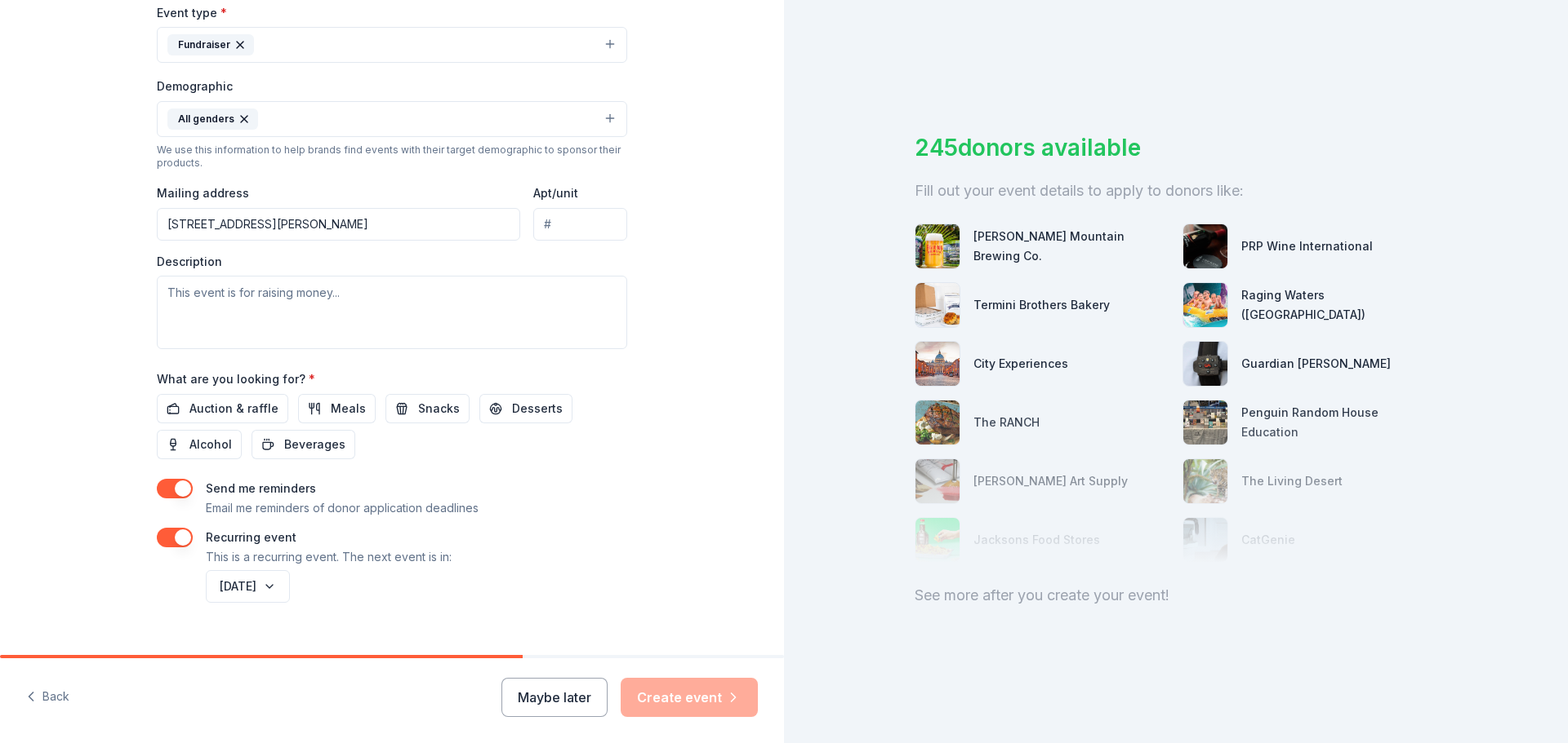
scroll to position [490, 0]
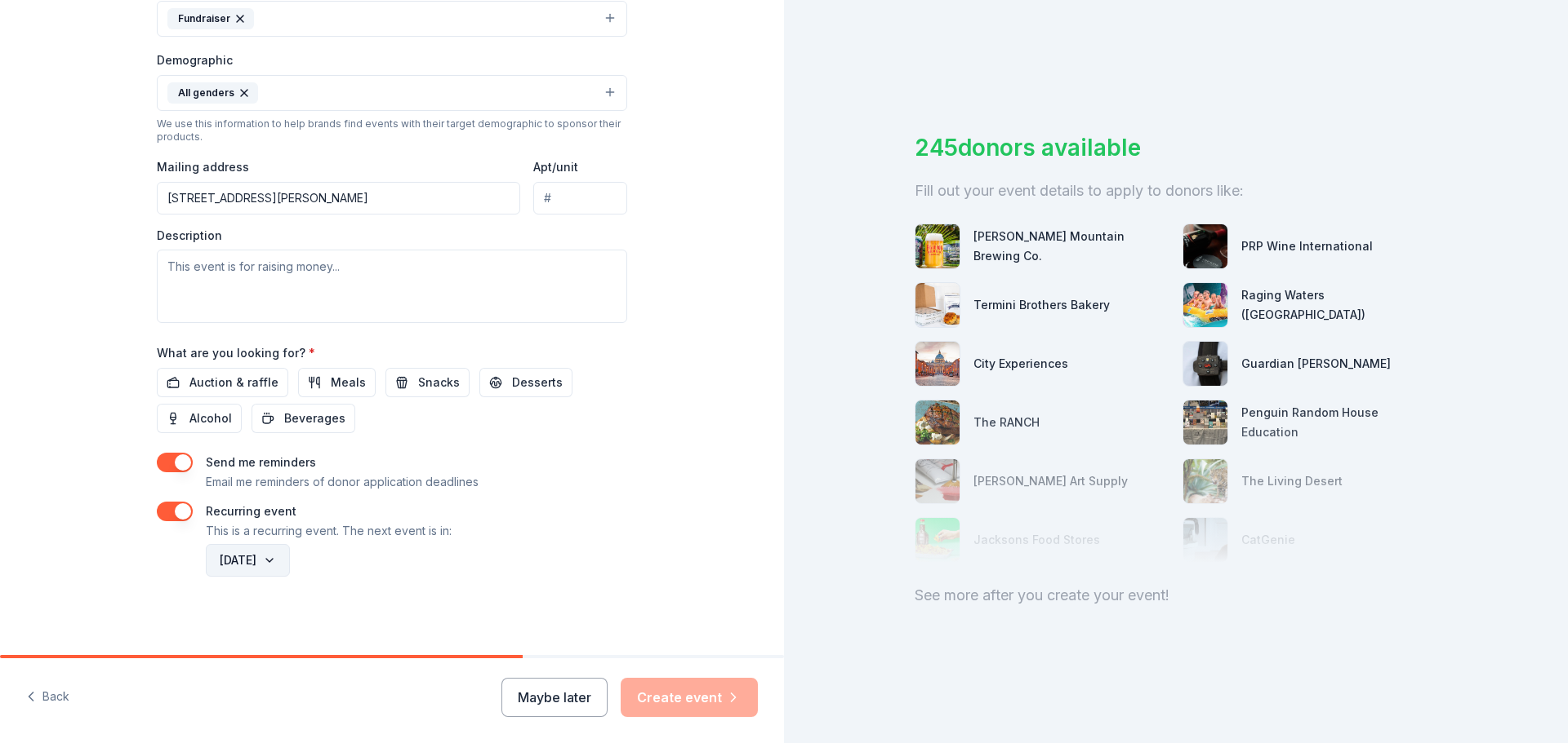
click at [290, 564] on button "November 2026" at bounding box center [247, 561] width 84 height 33
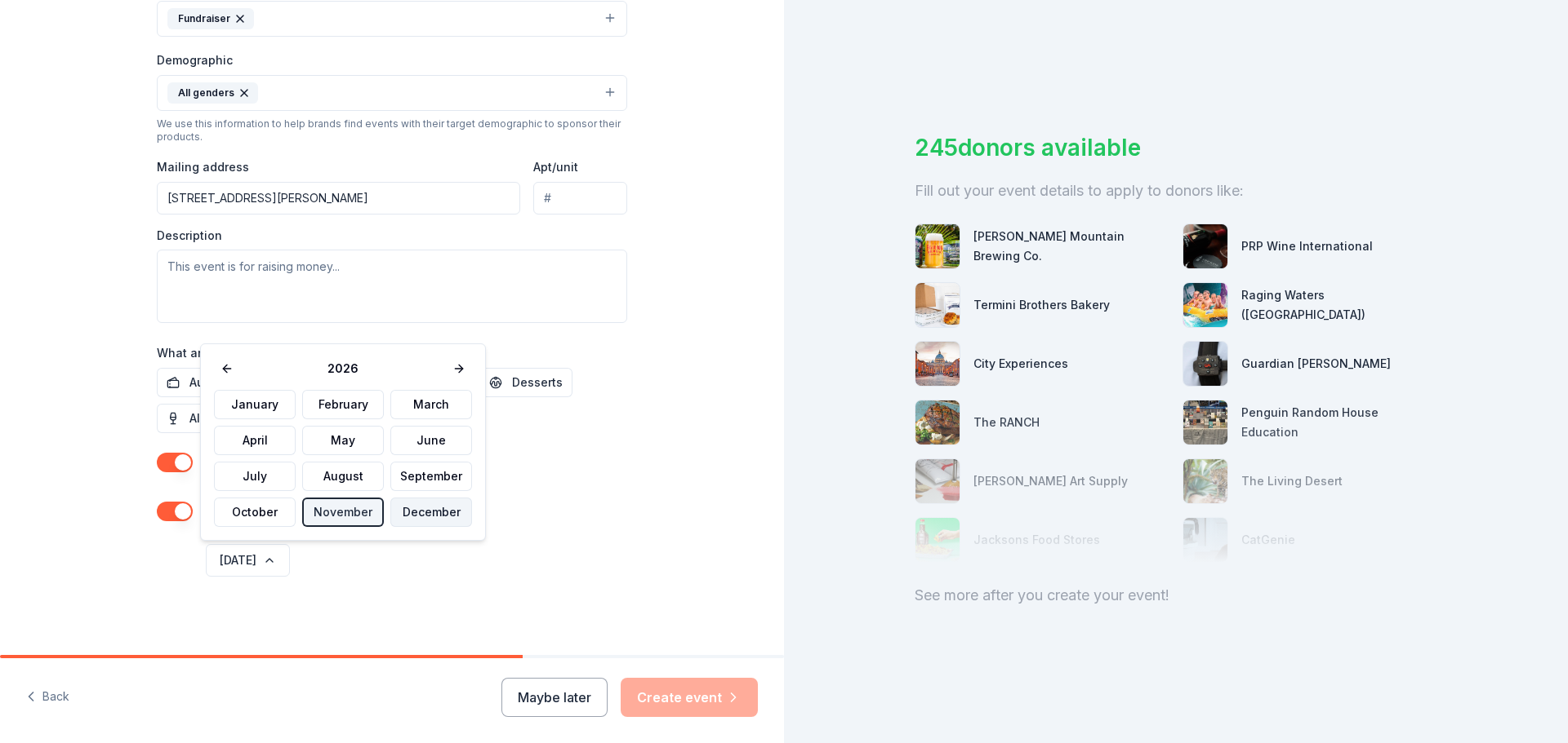
click at [411, 509] on button "December" at bounding box center [431, 512] width 82 height 29
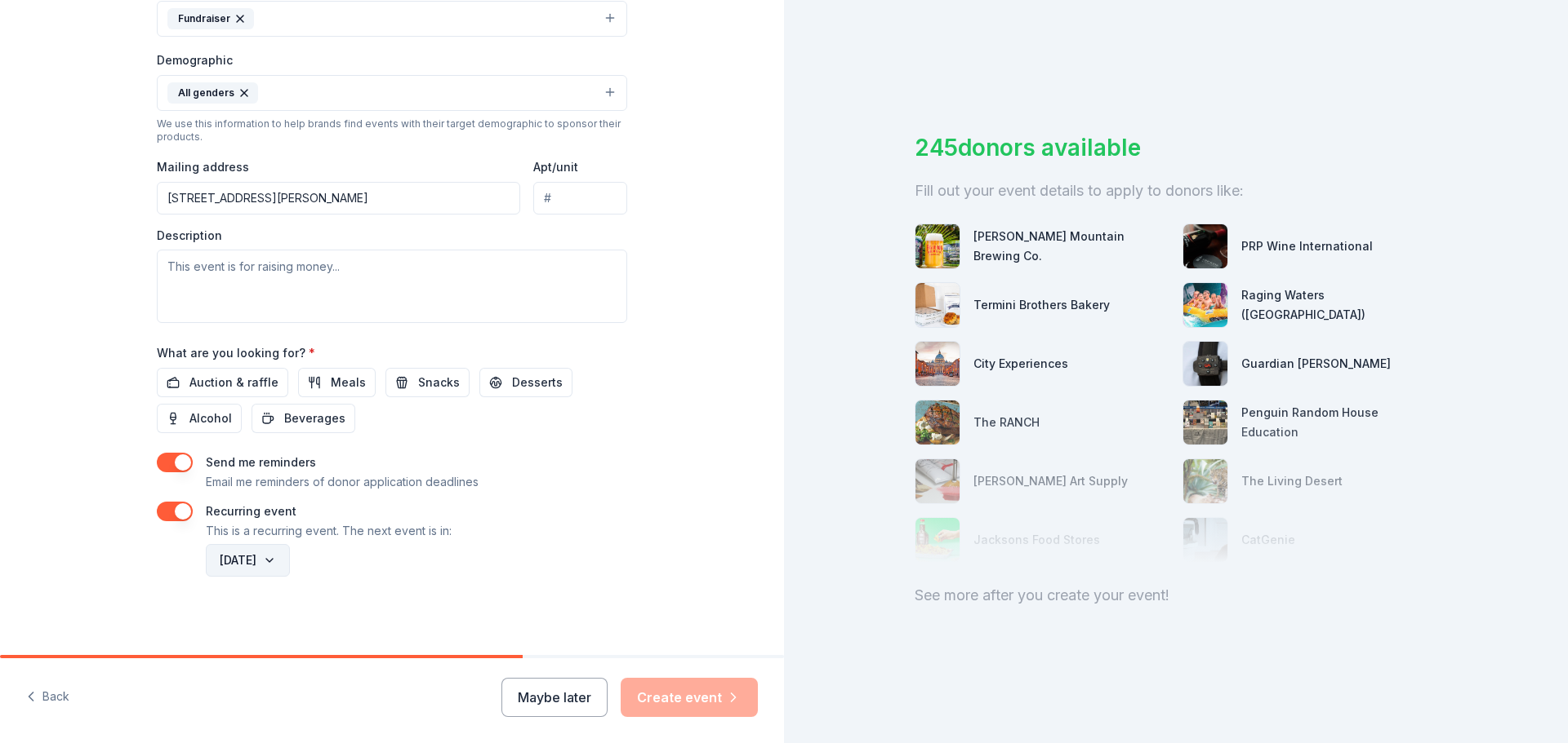
click at [290, 552] on button "December 2026" at bounding box center [247, 561] width 84 height 33
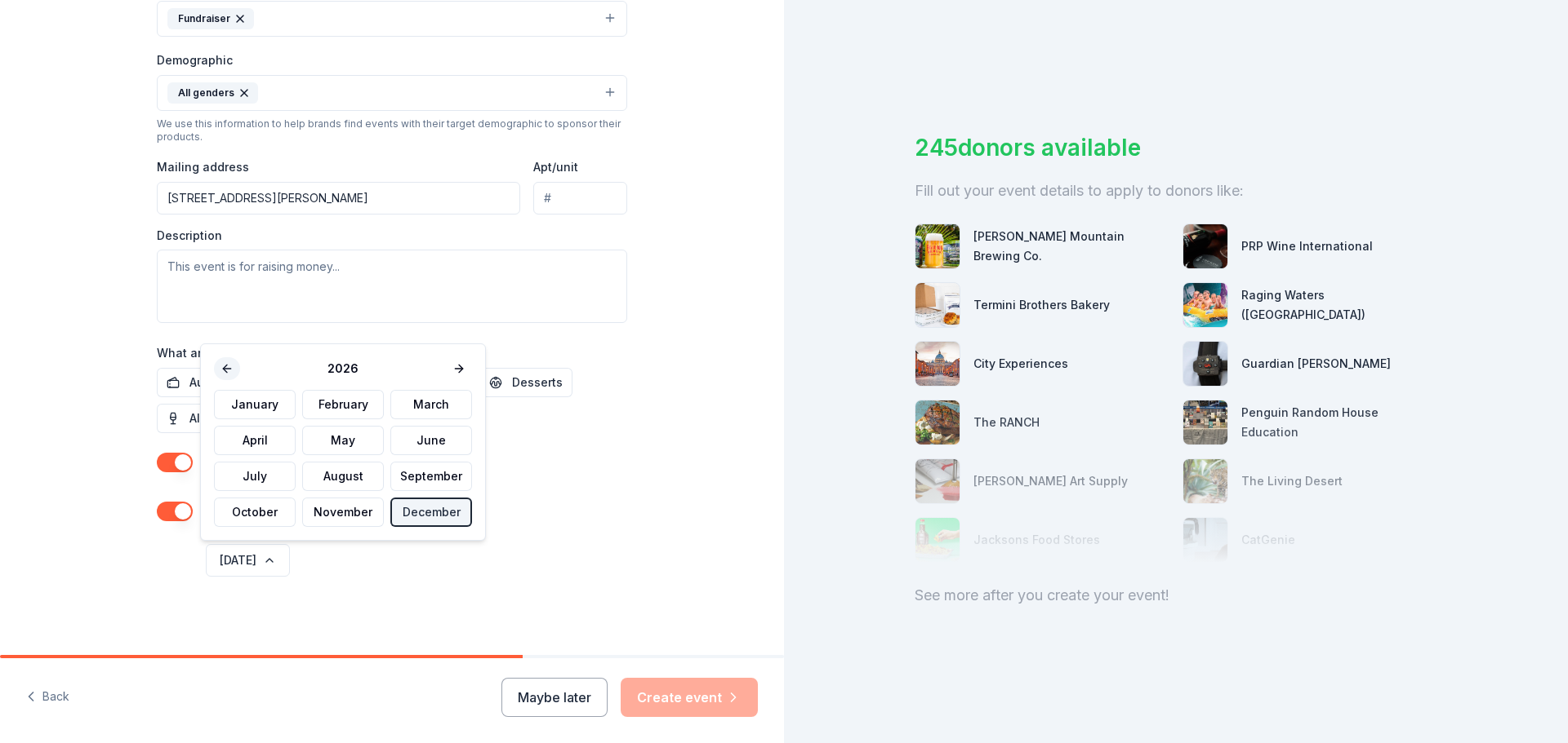
click at [235, 366] on button at bounding box center [228, 369] width 26 height 23
click at [409, 520] on button "December" at bounding box center [431, 512] width 82 height 29
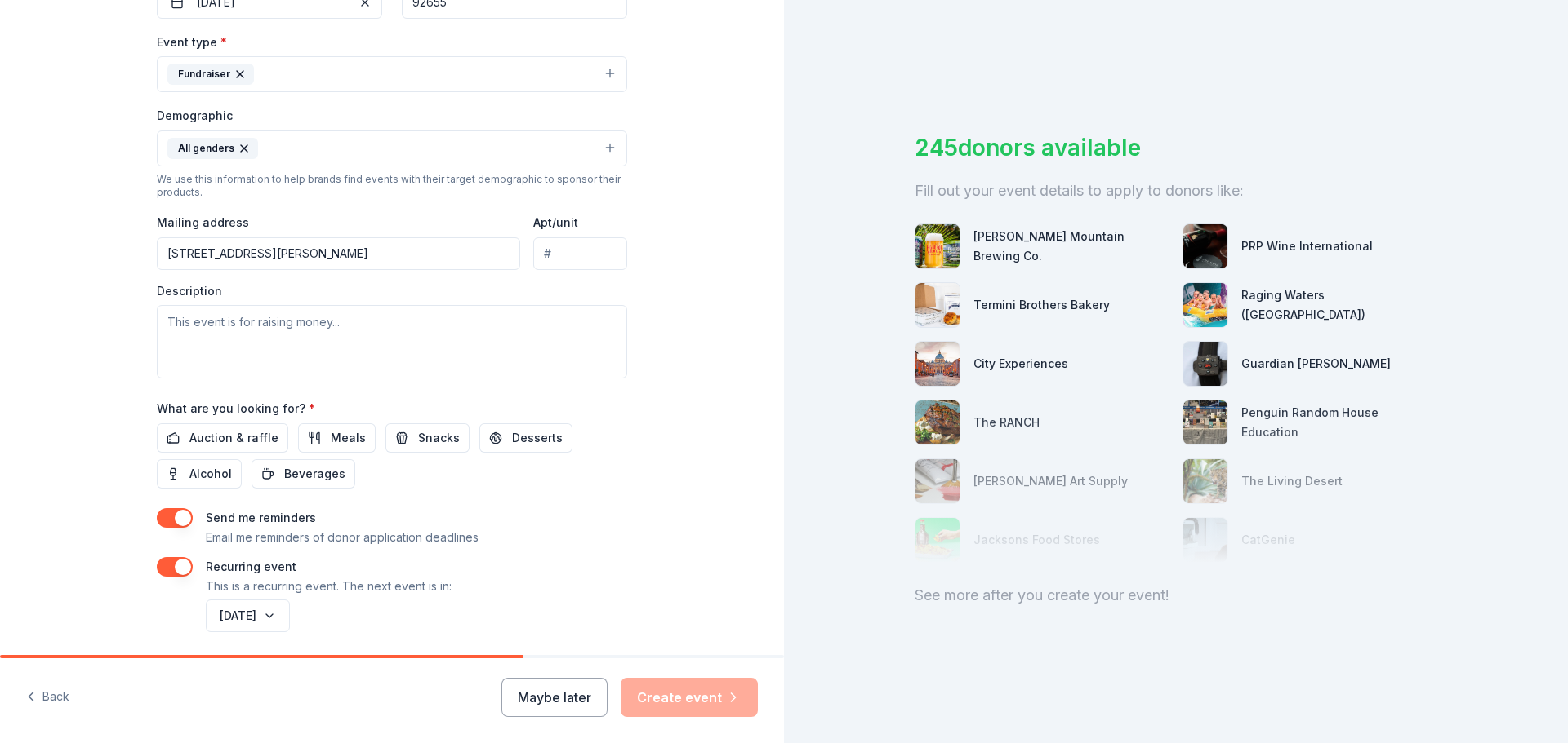
scroll to position [408, 0]
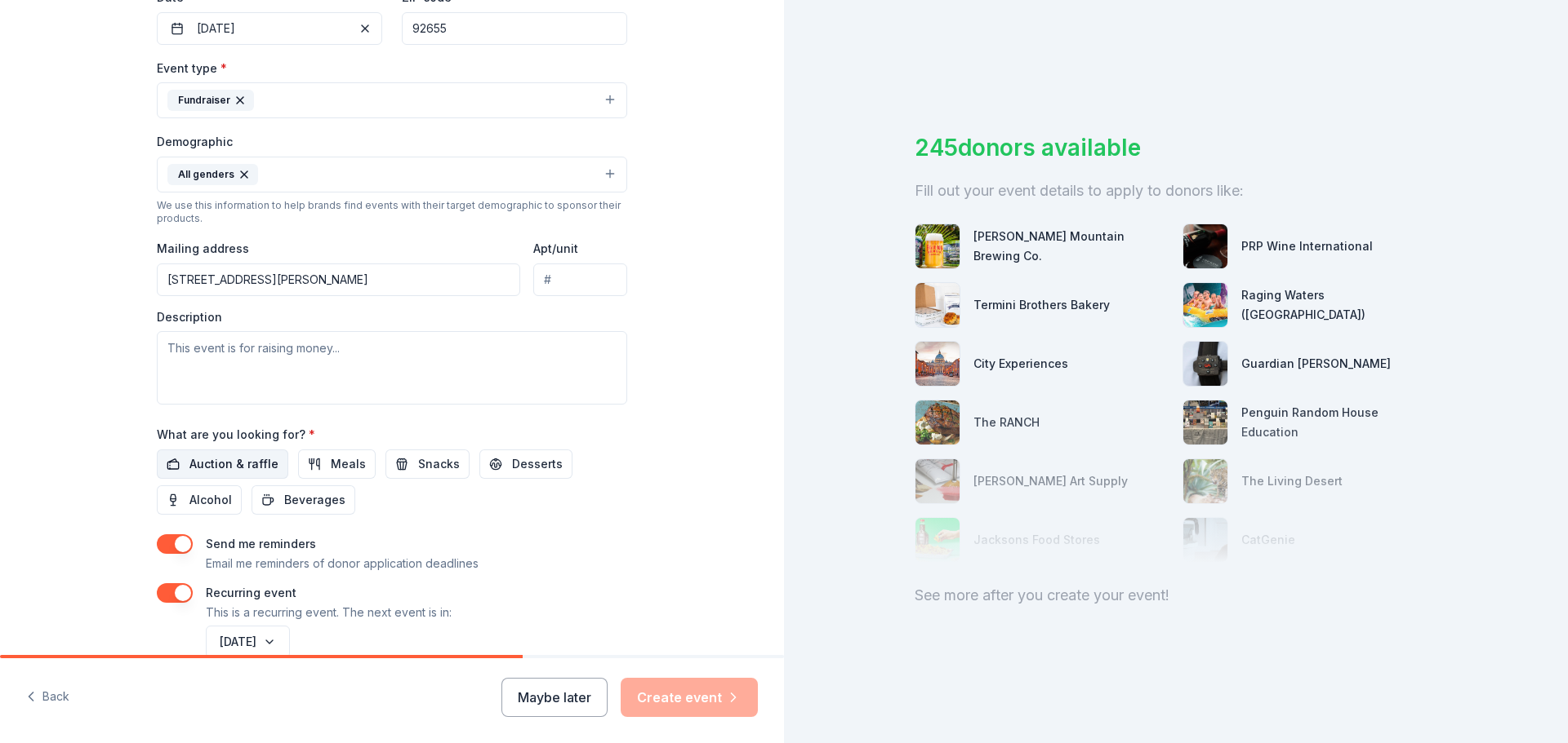
click at [233, 467] on span "Auction & raffle" at bounding box center [234, 464] width 89 height 19
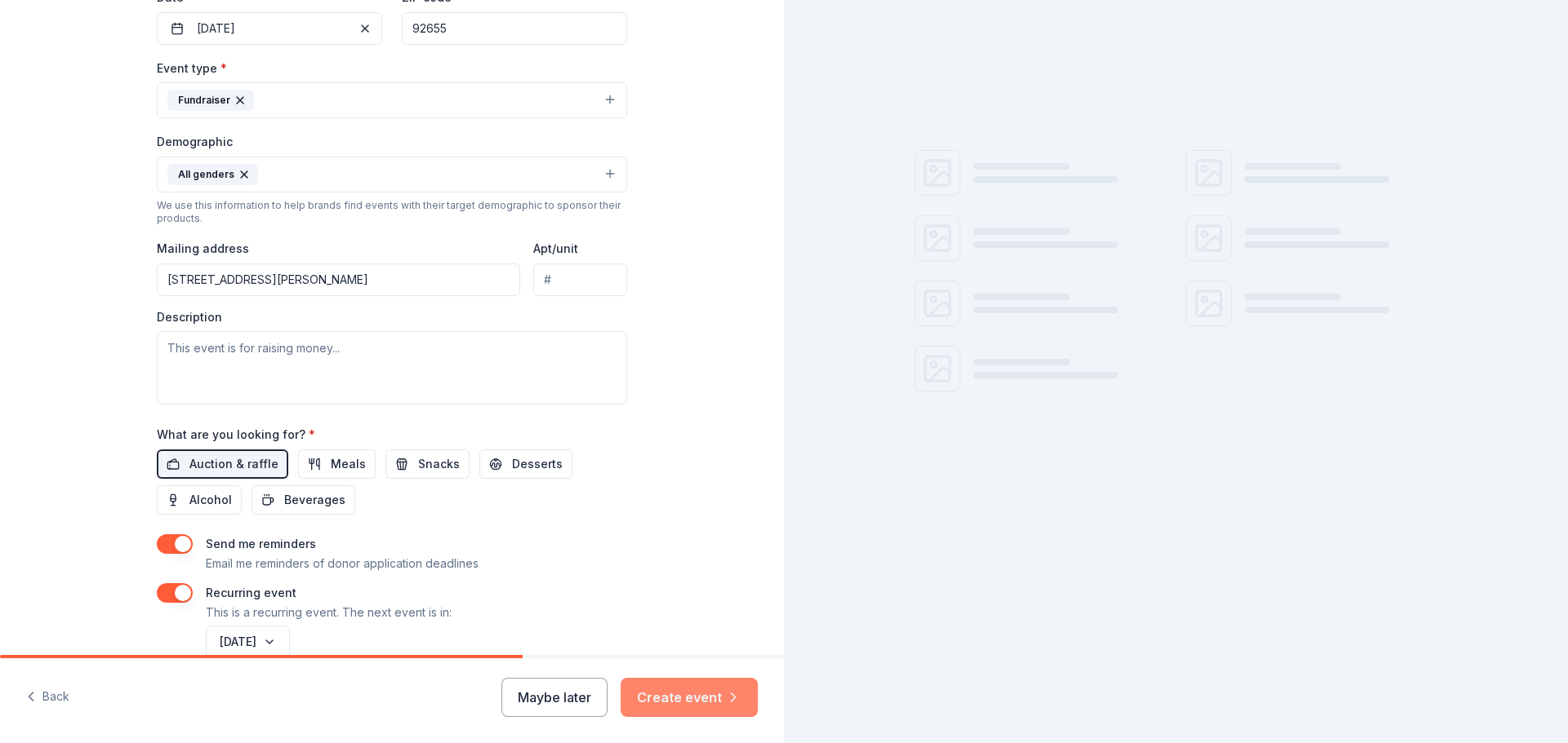
click at [706, 695] on button "Create event" at bounding box center [690, 697] width 138 height 39
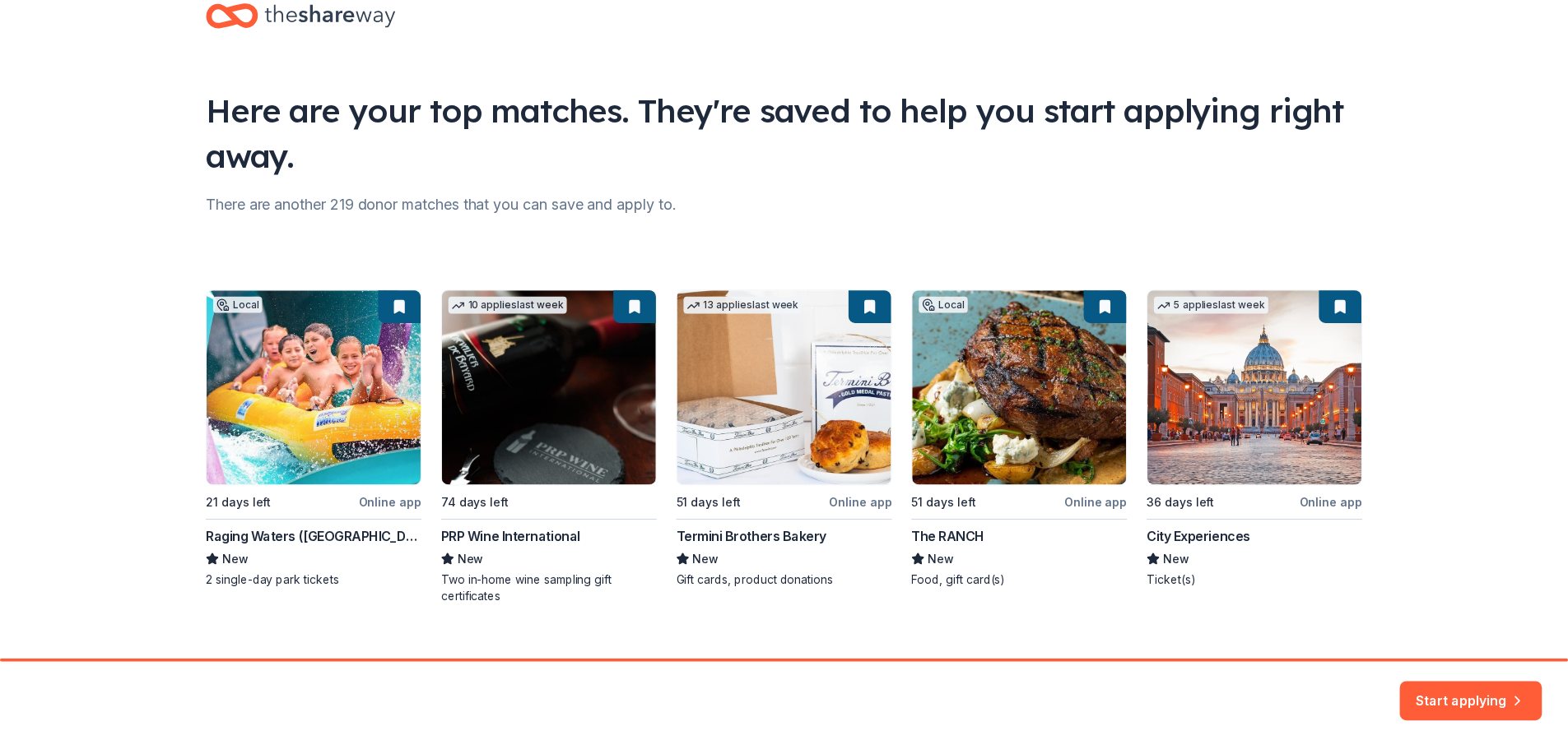
scroll to position [71, 0]
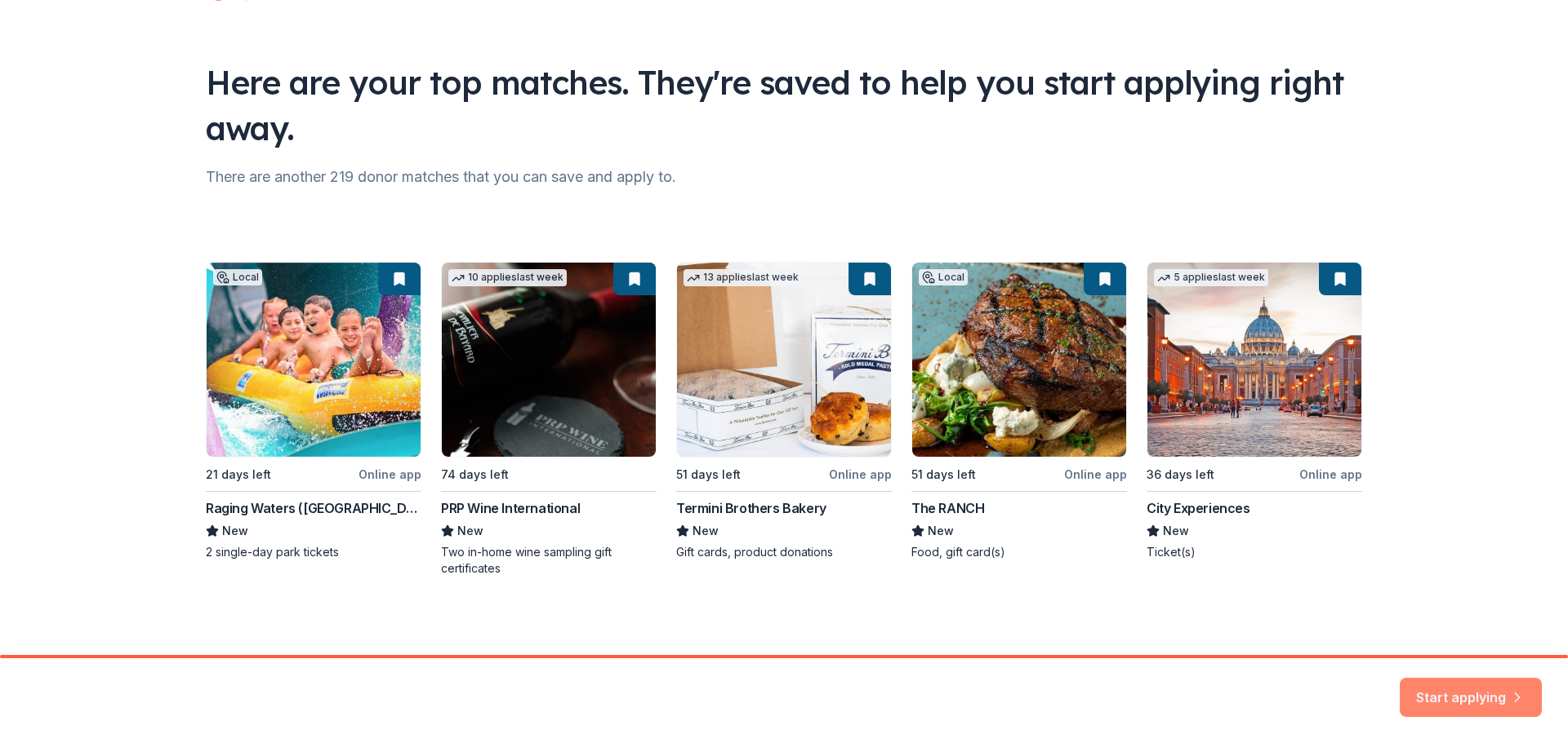
click at [1452, 689] on button "Start applying" at bounding box center [1470, 687] width 142 height 39
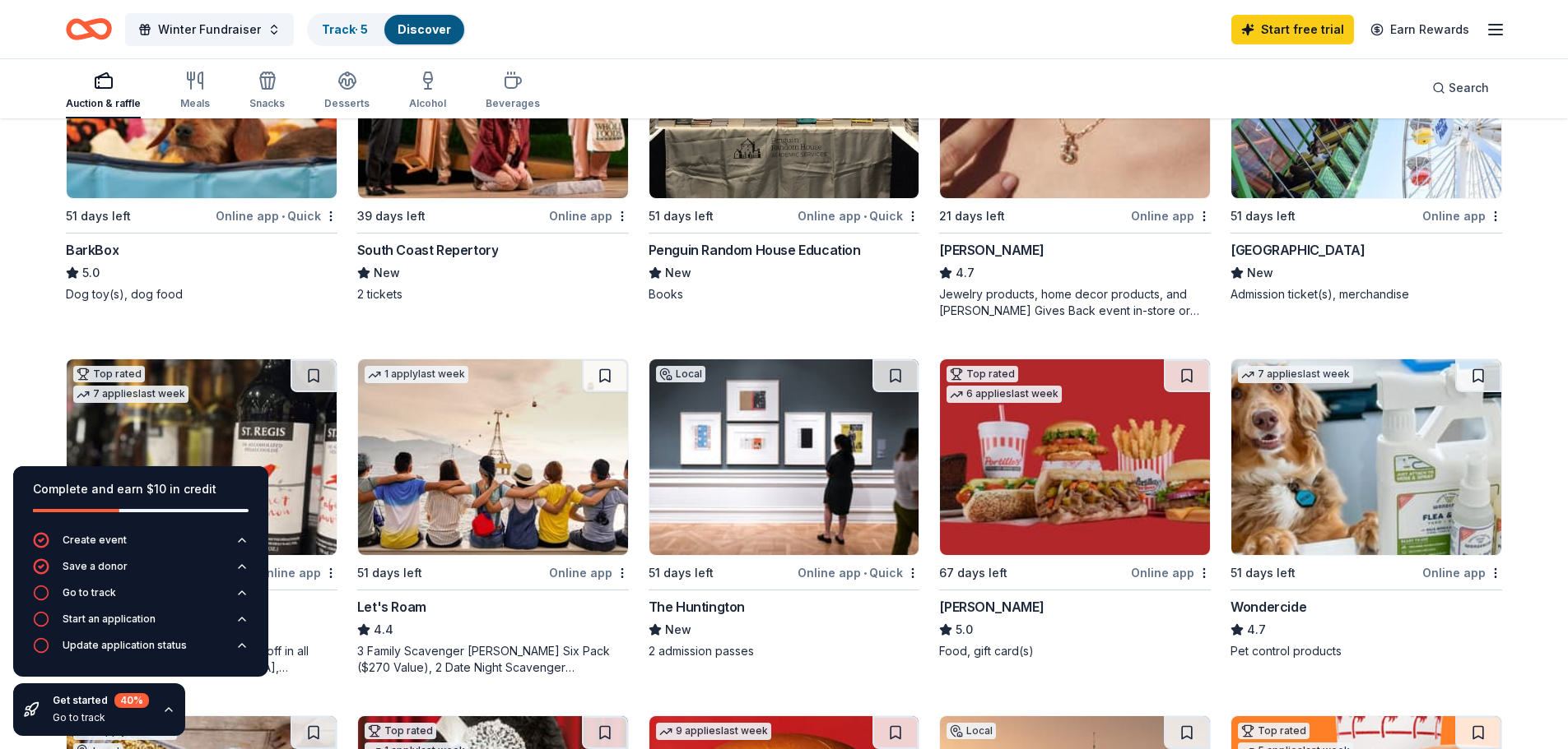
scroll to position [576, 0]
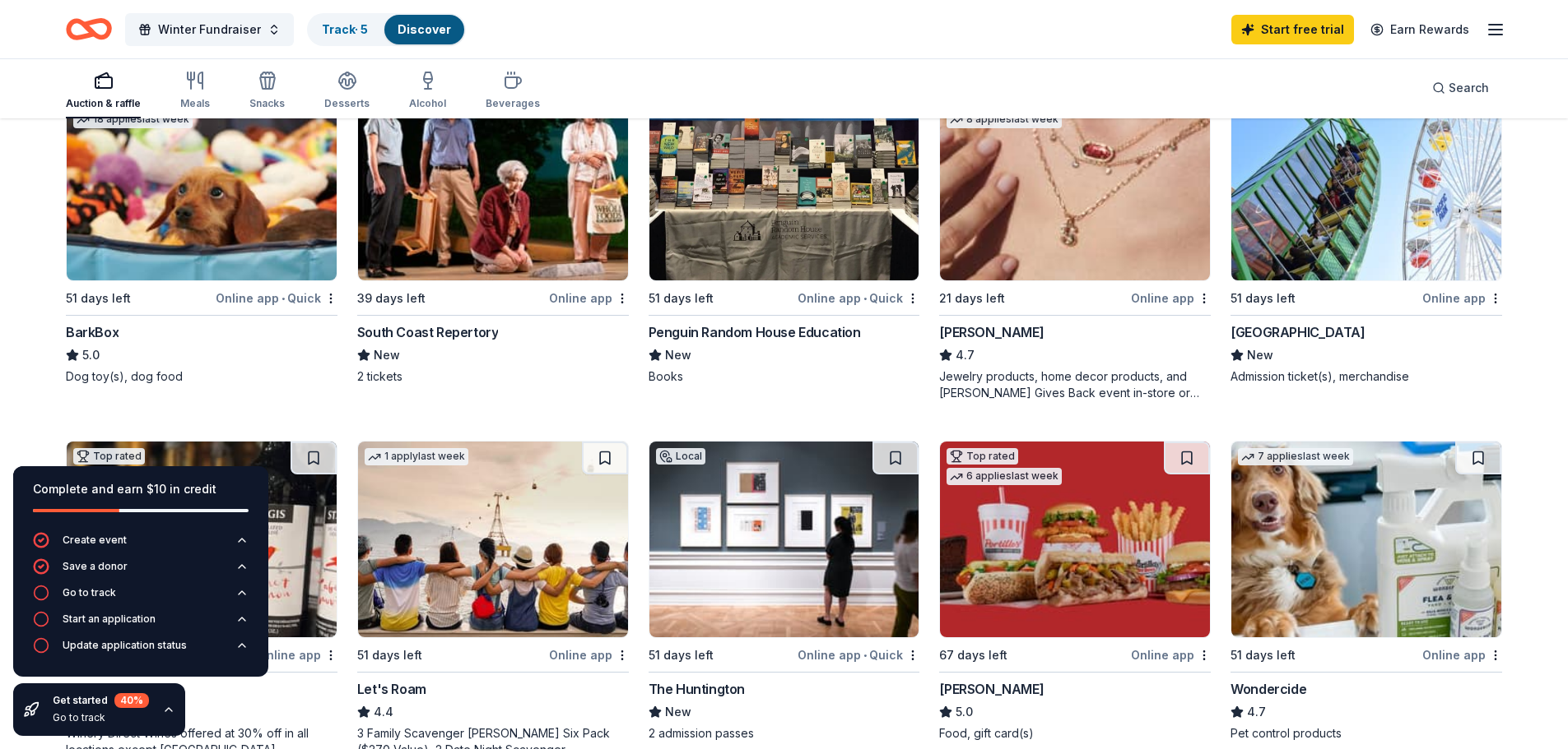
click at [196, 186] on img at bounding box center [202, 182] width 270 height 195
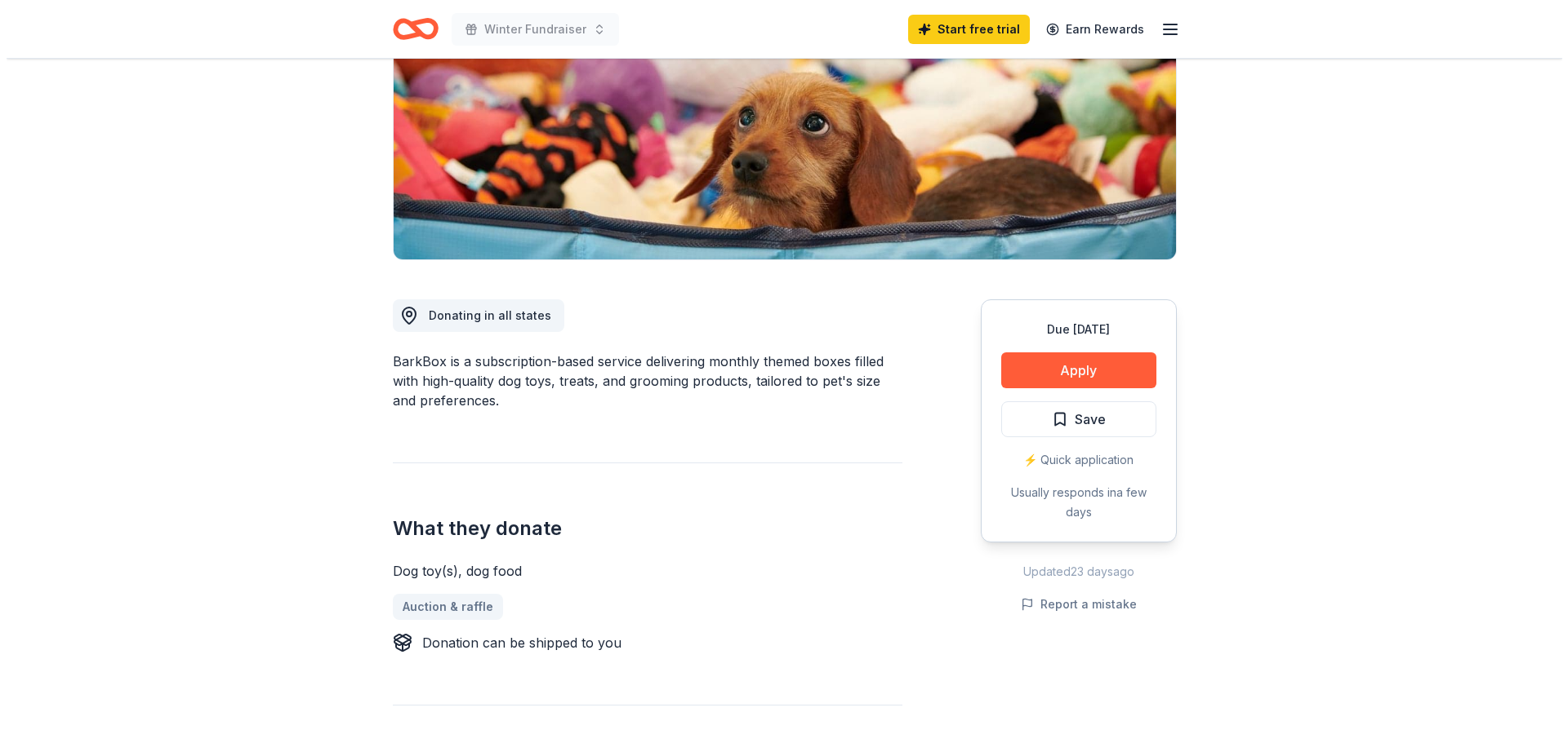
scroll to position [245, 0]
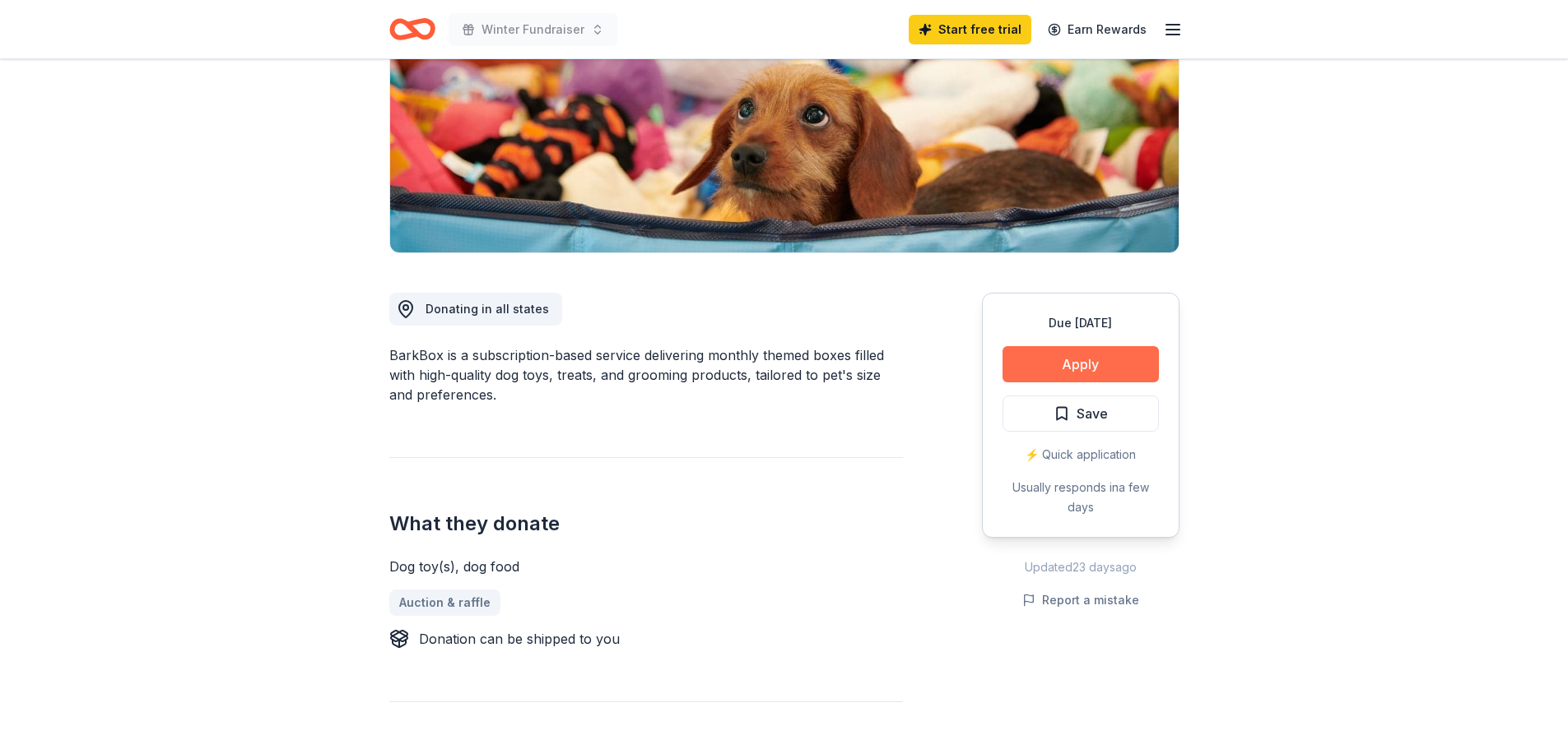
click at [1104, 366] on button "Apply" at bounding box center [1081, 364] width 156 height 36
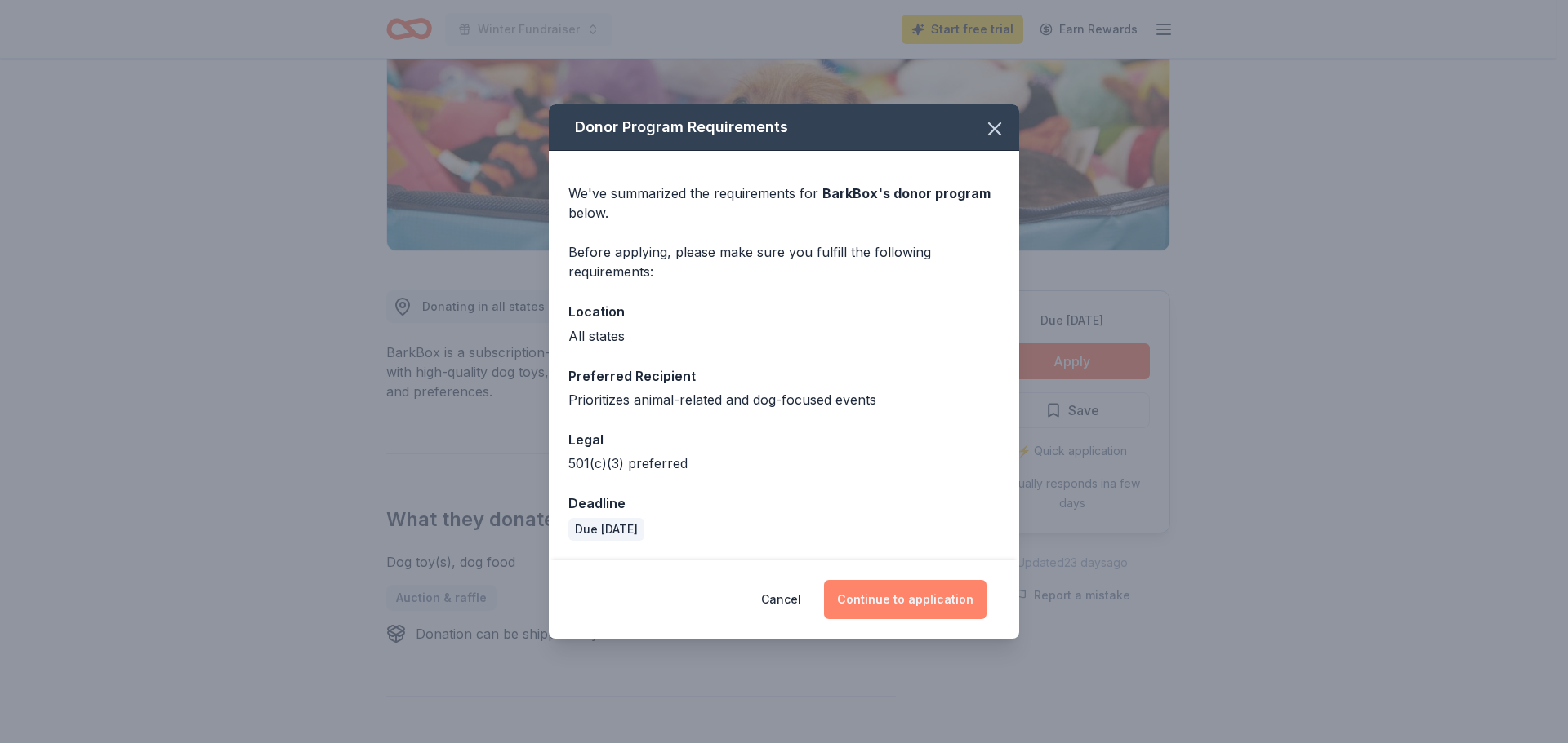
click at [920, 593] on button "Continue to application" at bounding box center [905, 599] width 162 height 39
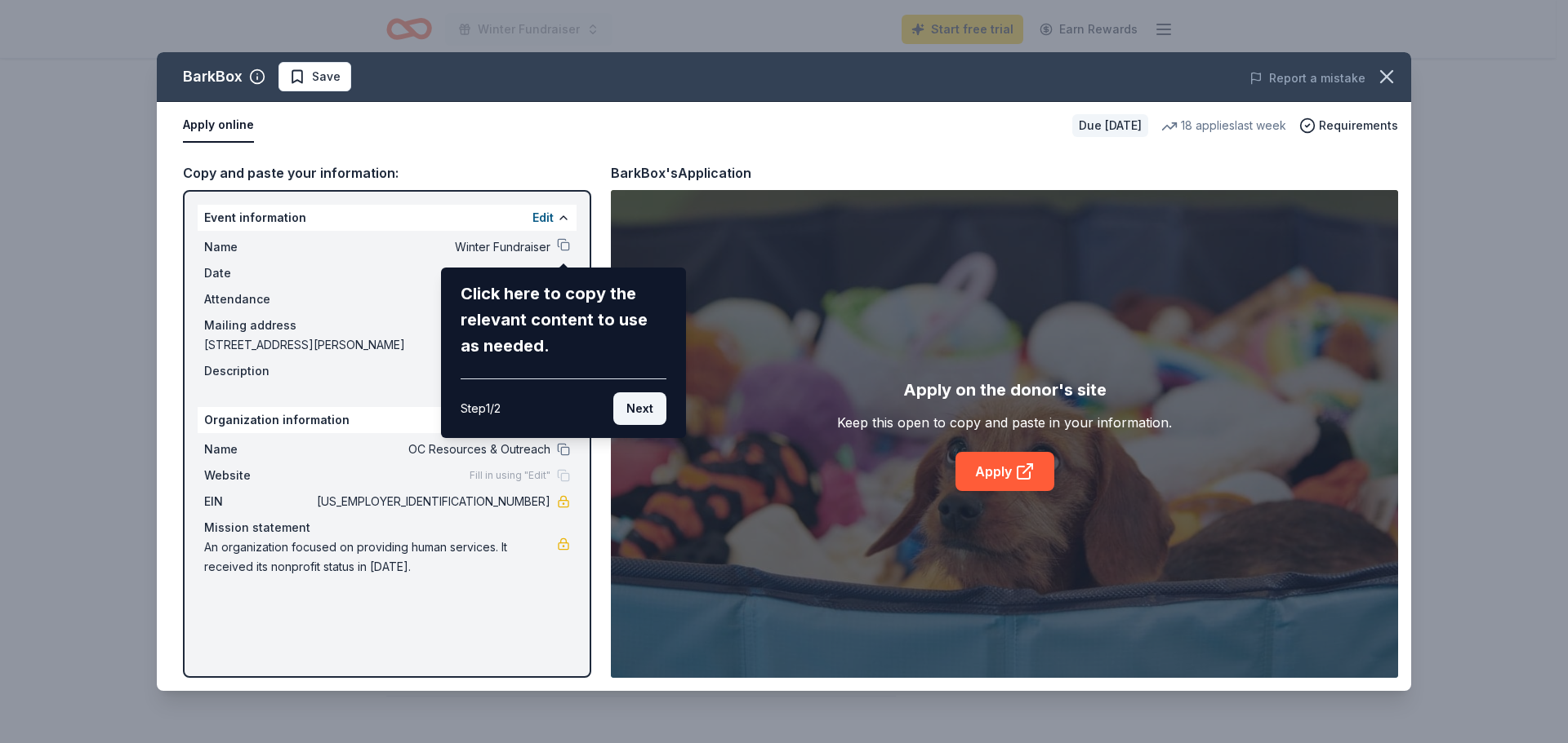
click at [636, 403] on button "Next" at bounding box center [639, 408] width 53 height 33
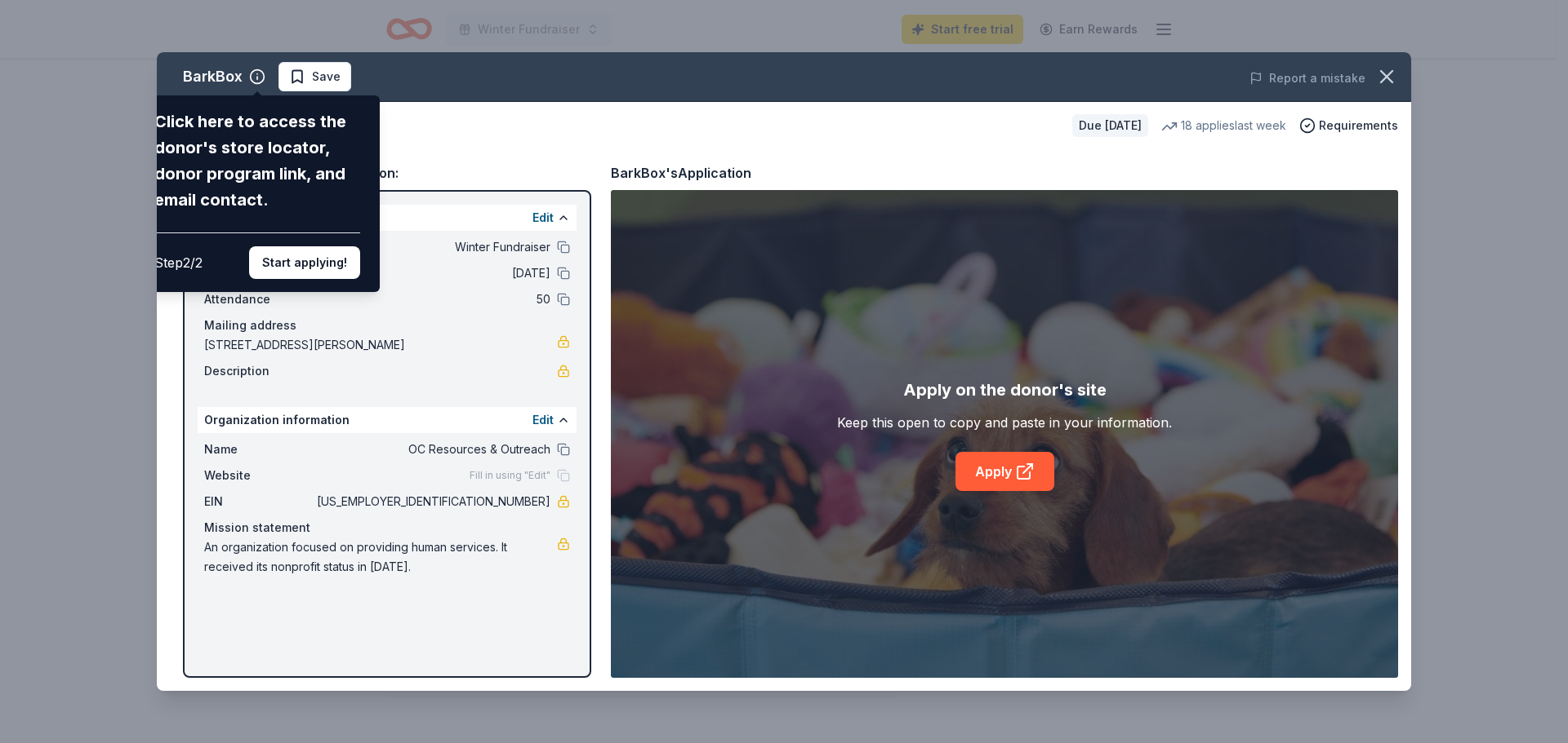
click at [803, 405] on div "BarkBox Click here to access the donor's store locator, donor program link, and…" at bounding box center [784, 371] width 1254 height 639
click at [1004, 479] on div "BarkBox Click here to access the donor's store locator, donor program link, and…" at bounding box center [784, 371] width 1254 height 639
click at [325, 262] on button "Start applying!" at bounding box center [304, 263] width 111 height 33
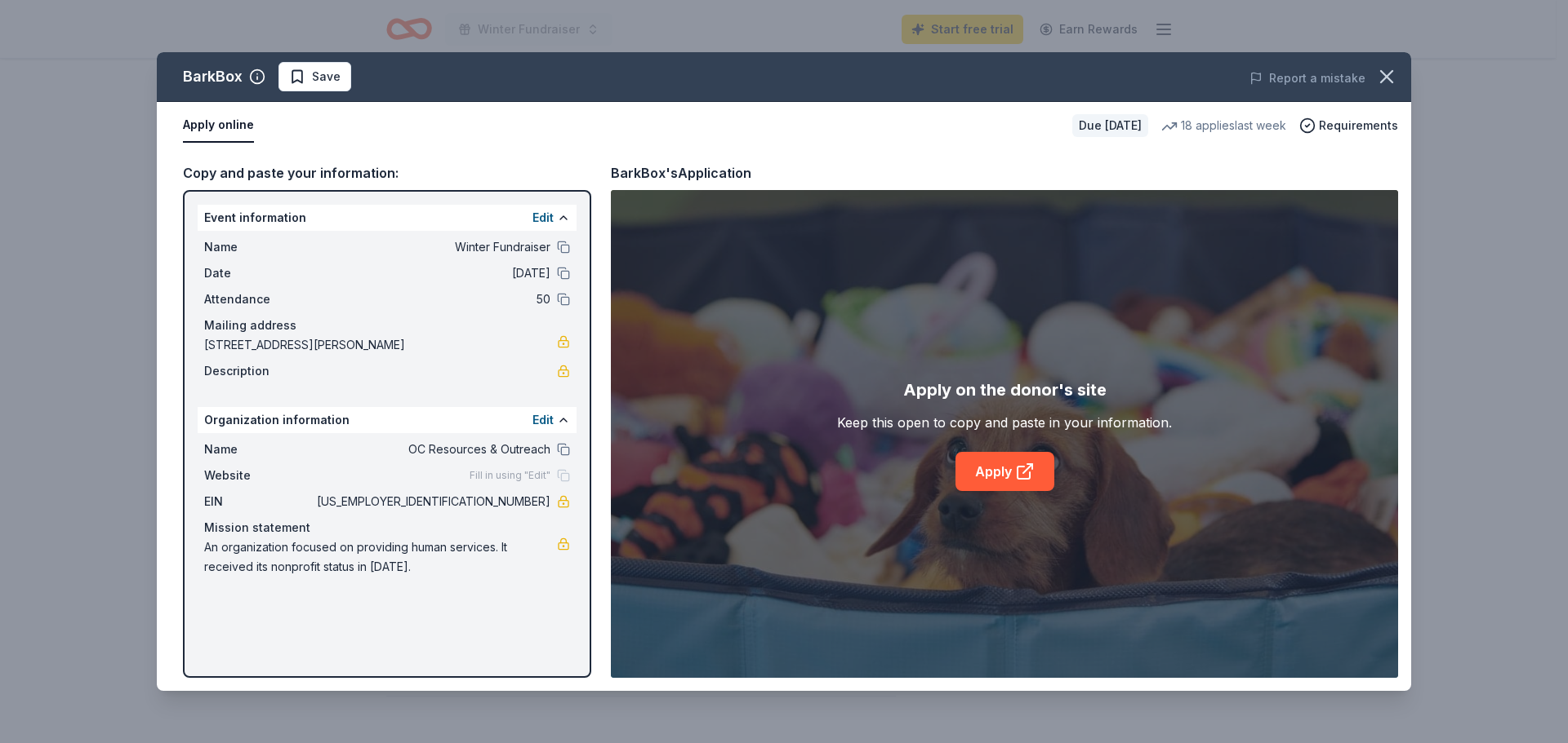
click at [1004, 468] on div "BarkBox Save Report a mistake Apply online Due [DATE] 18 applies last week Requ…" at bounding box center [784, 371] width 1254 height 639
click at [1023, 472] on icon at bounding box center [1025, 472] width 19 height 19
